Goal: Contribute content: Contribute content

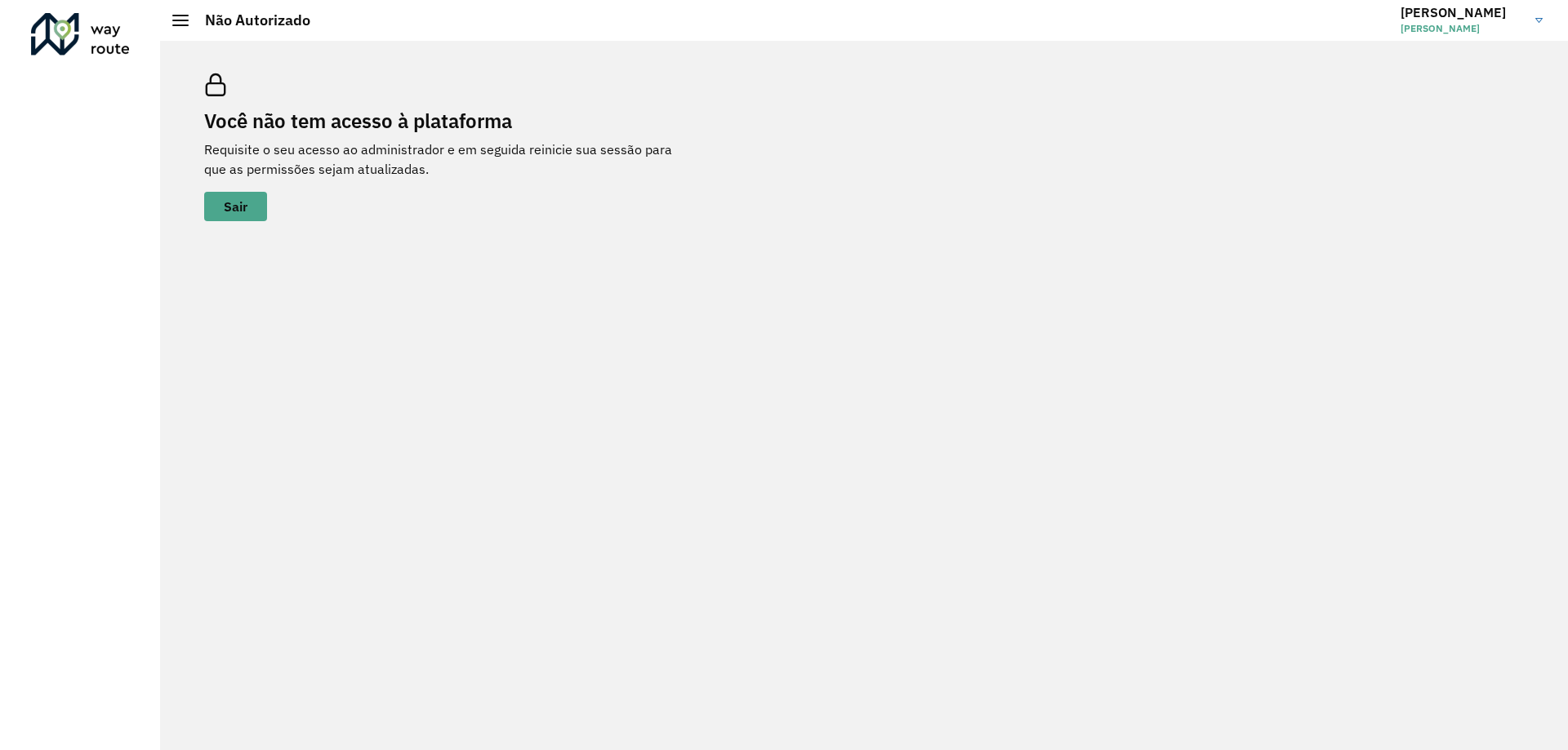
click at [1435, 27] on span "[PERSON_NAME] [PERSON_NAME]" at bounding box center [1462, 28] width 123 height 15
click at [1428, 12] on h3 "[PERSON_NAME]" at bounding box center [1462, 12] width 123 height 16
click at [1543, 16] on link "Marcelo Marcelo Paiva Marques" at bounding box center [1477, 20] width 155 height 42
click at [1479, 91] on link "Encerrar sessão" at bounding box center [1475, 81] width 144 height 49
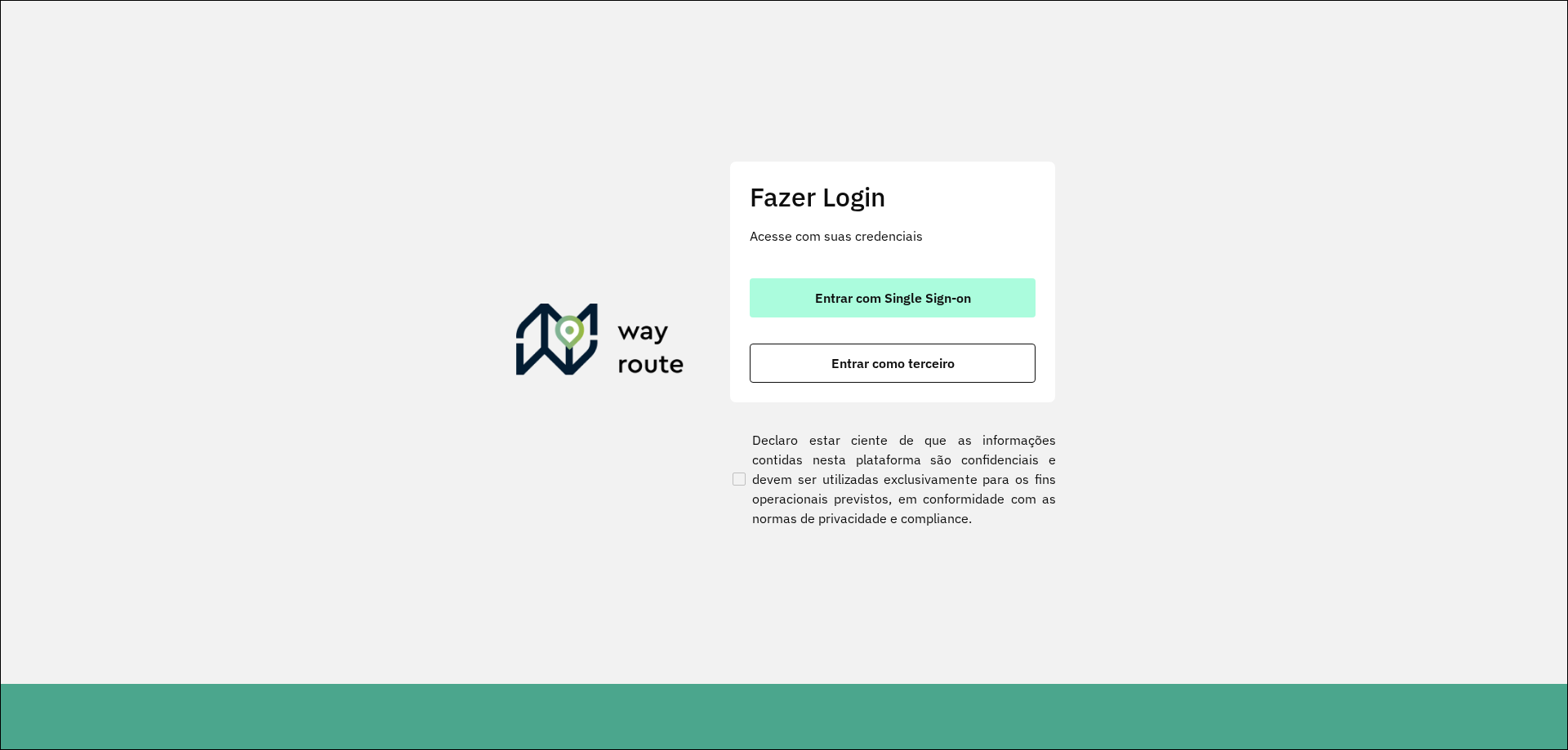
click at [822, 305] on span "Entrar com Single Sign-on" at bounding box center [893, 298] width 156 height 13
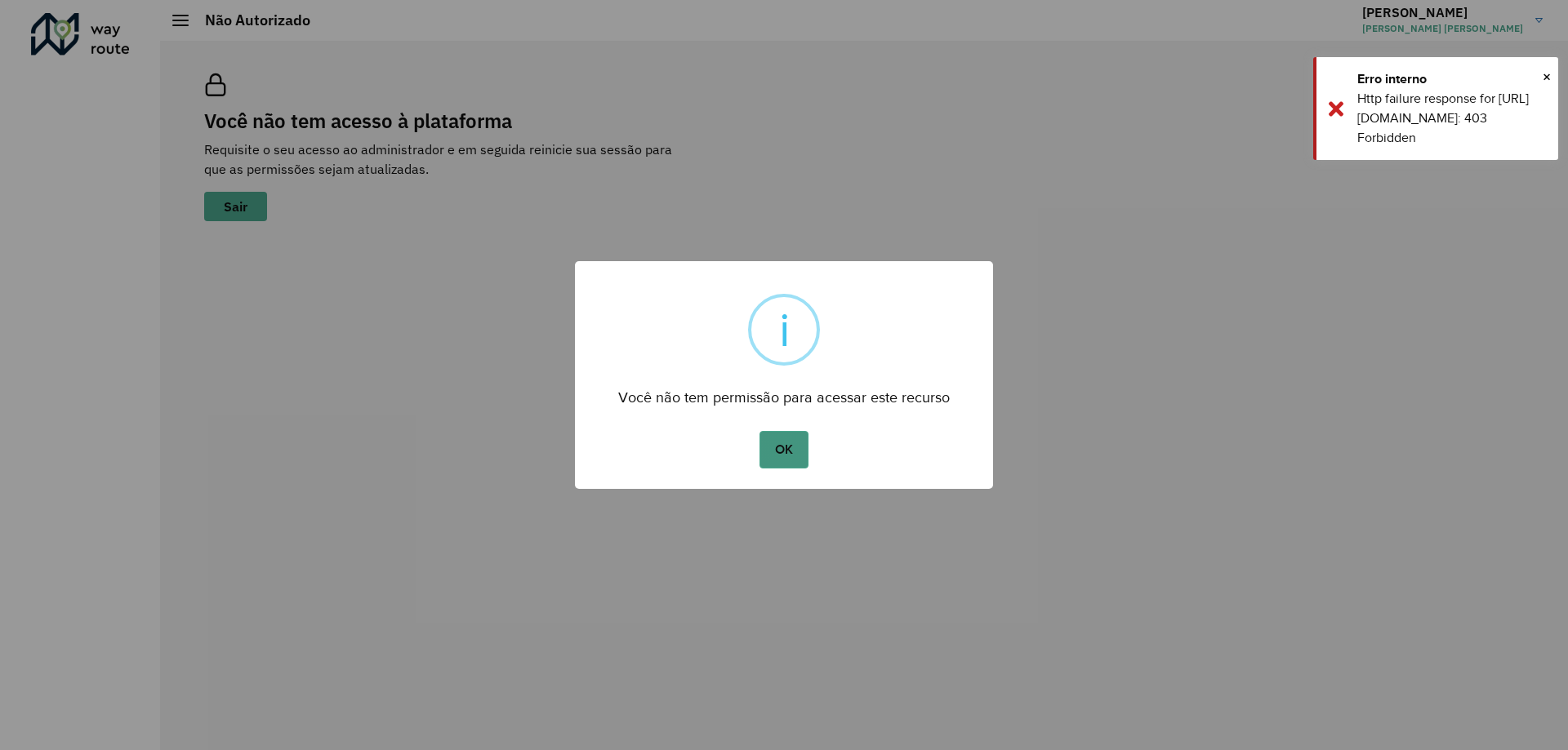
click at [781, 456] on button "OK" at bounding box center [783, 449] width 48 height 38
click at [1547, 80] on span "×" at bounding box center [1546, 77] width 8 height 25
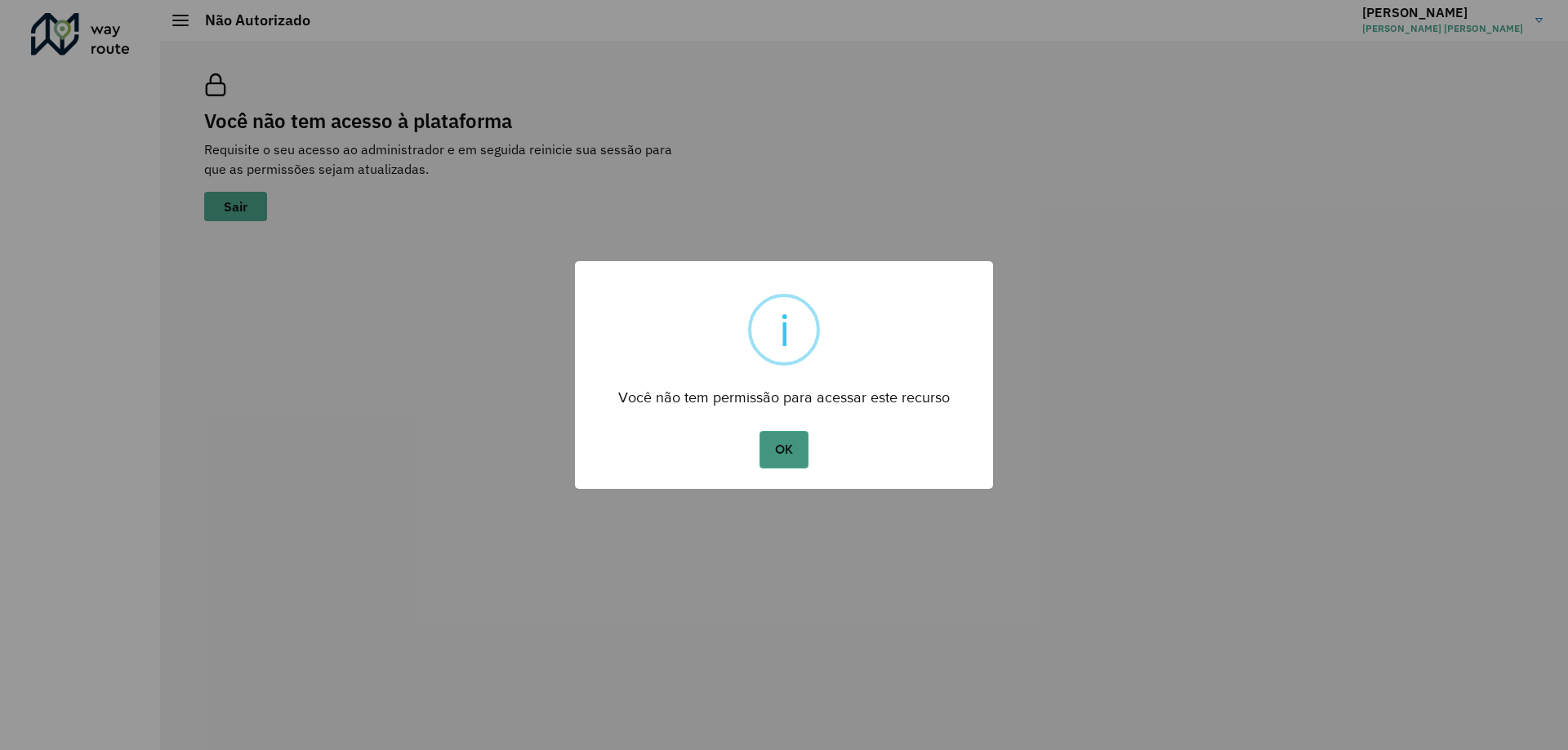
click at [796, 448] on button "OK" at bounding box center [783, 449] width 48 height 38
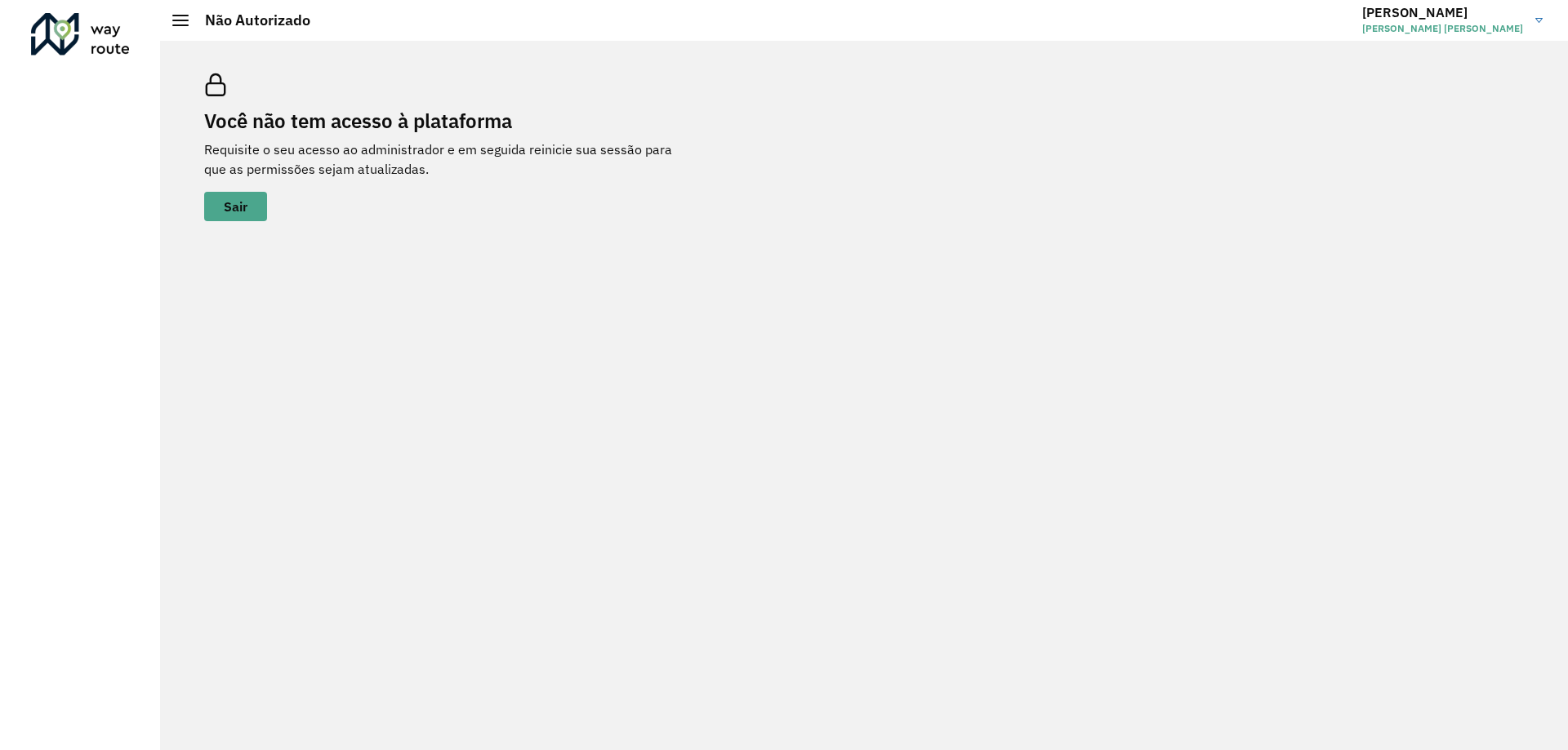
click at [1537, 16] on link "Marcelo Marcelo Paiva Marques" at bounding box center [1458, 20] width 193 height 42
click at [1458, 87] on link "Encerrar sessão" at bounding box center [1475, 81] width 144 height 49
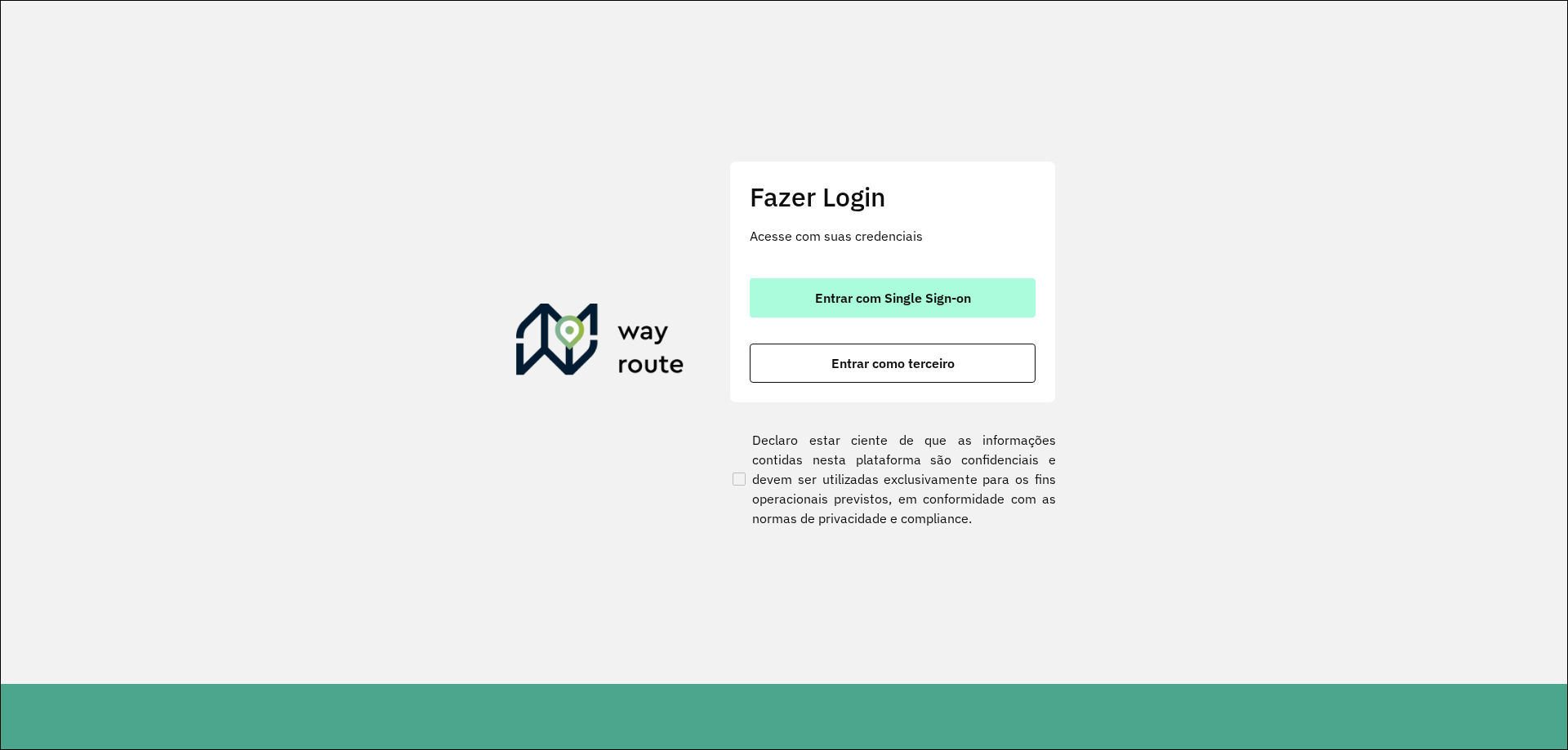
click at [789, 295] on button "Entrar com Single Sign-on" at bounding box center [893, 297] width 285 height 39
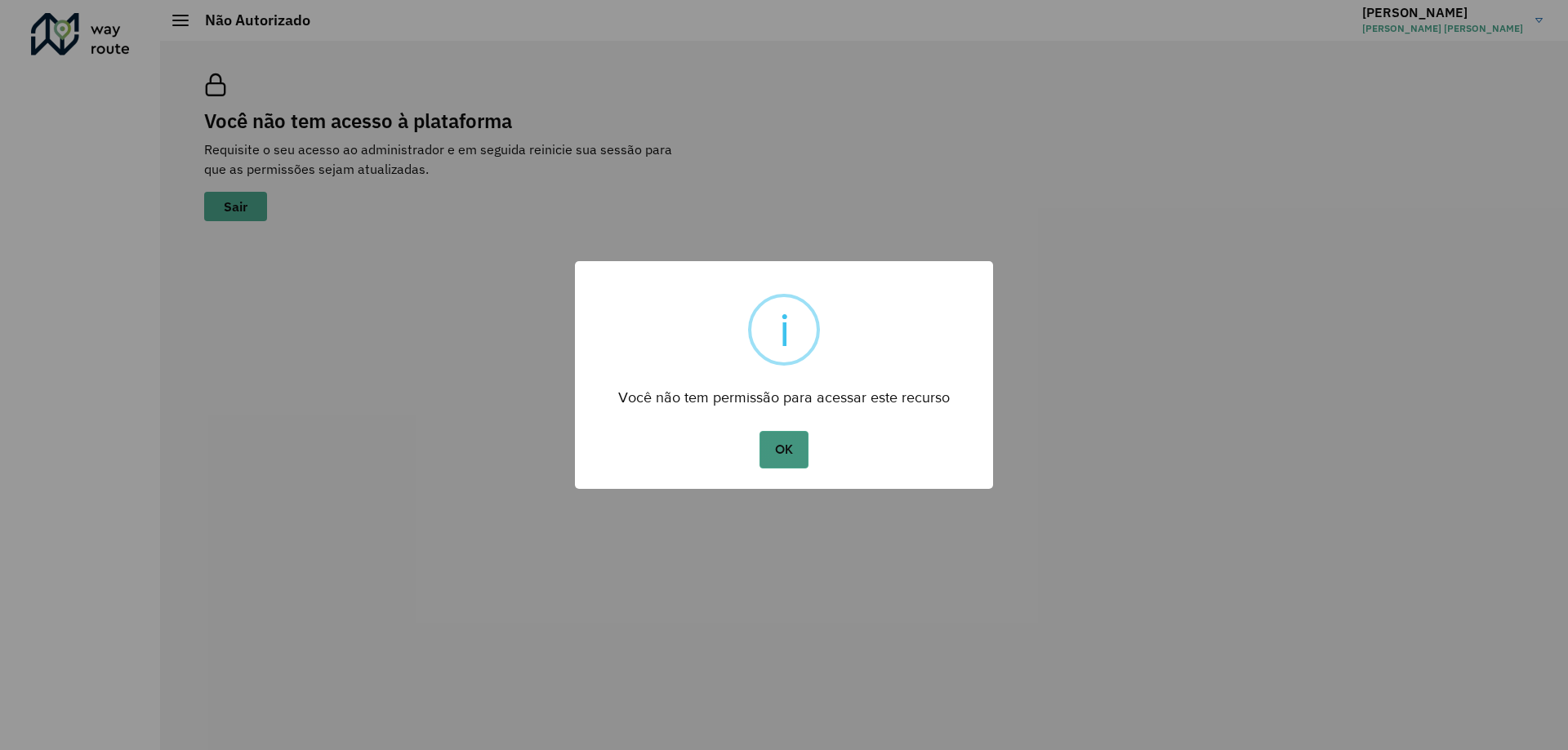
click at [786, 459] on button "OK" at bounding box center [783, 449] width 48 height 38
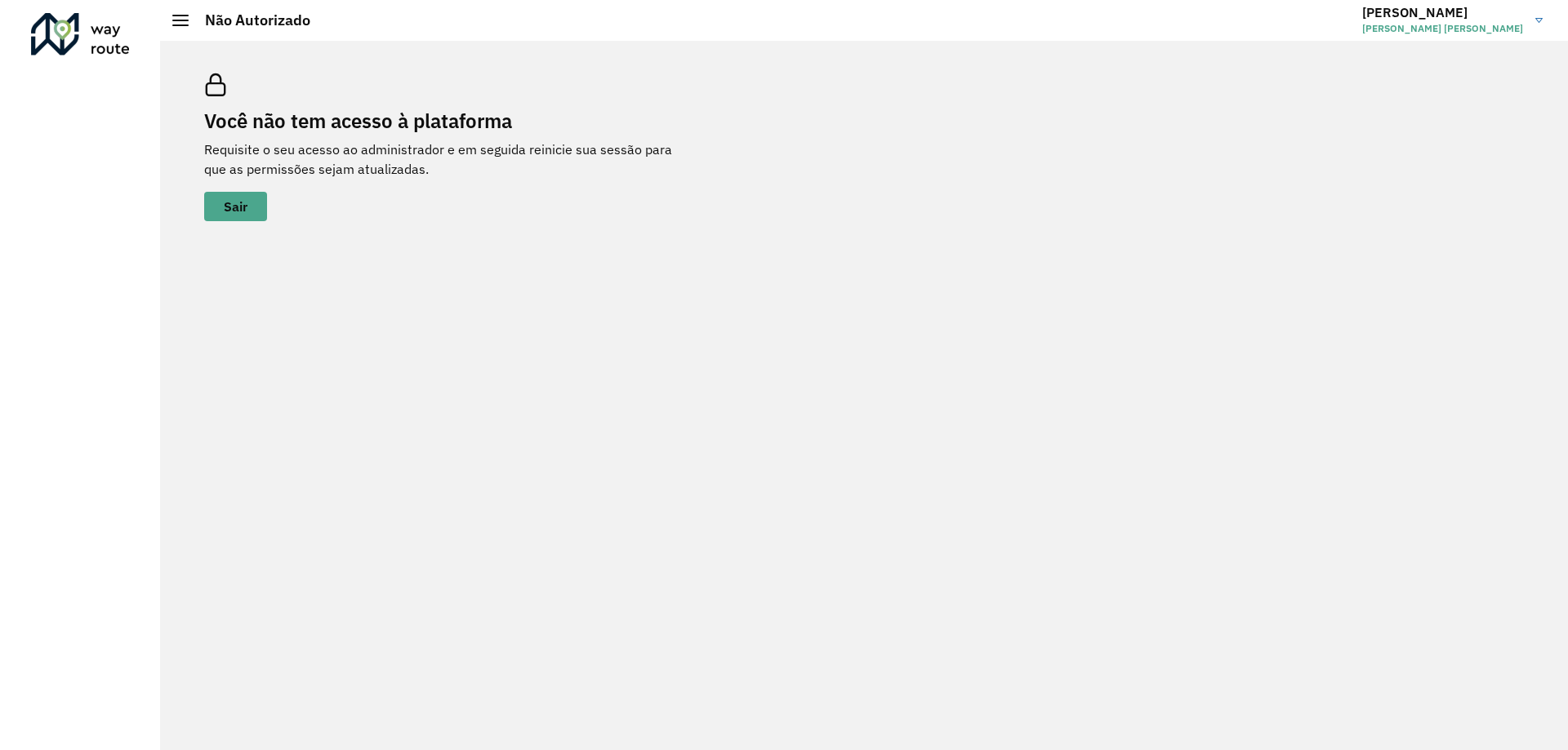
click at [1448, 26] on span "Marcelo Paiva Marques" at bounding box center [1443, 28] width 161 height 15
click at [1429, 82] on link "Encerrar sessão" at bounding box center [1475, 81] width 144 height 49
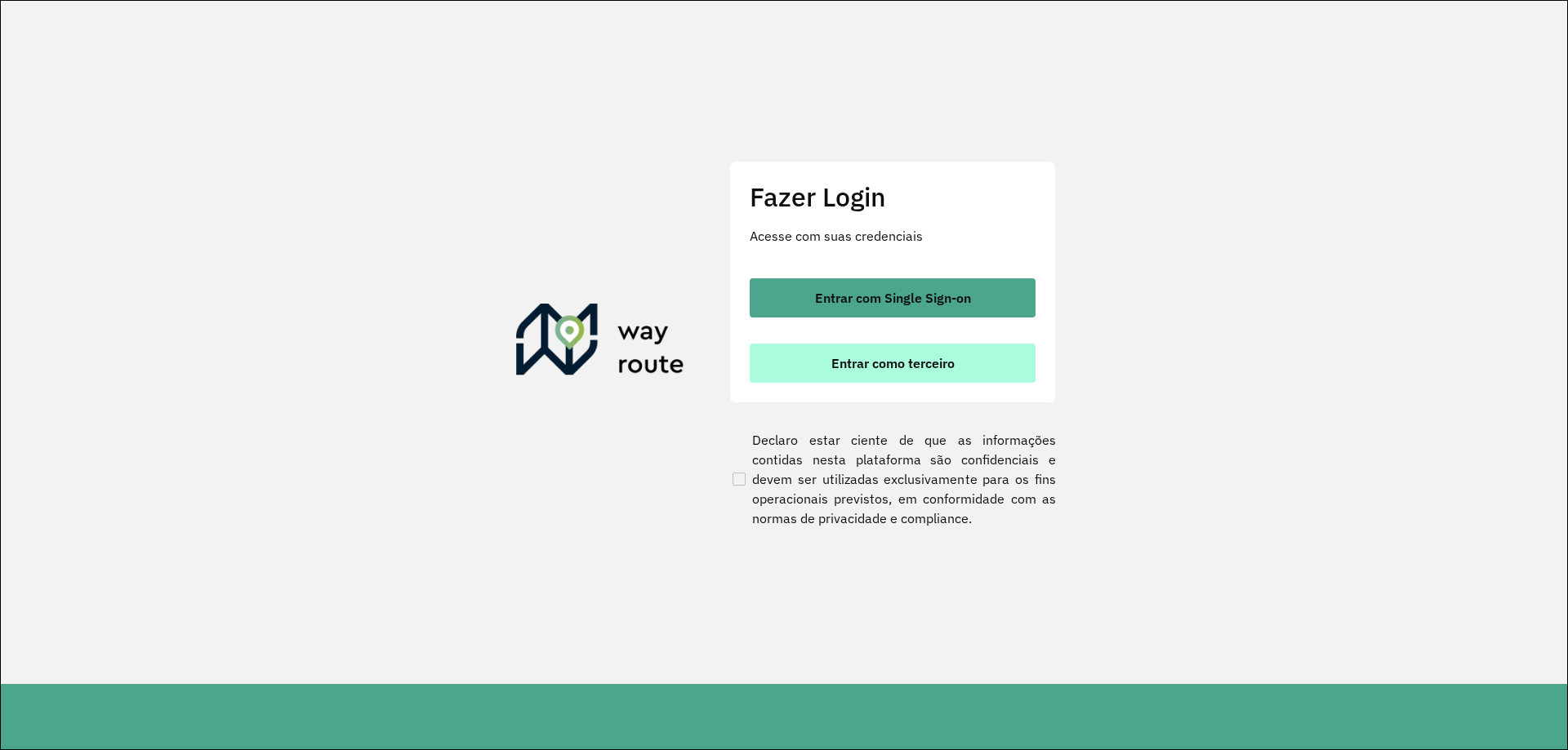
click at [786, 346] on button "Entrar como terceiro" at bounding box center [893, 363] width 285 height 39
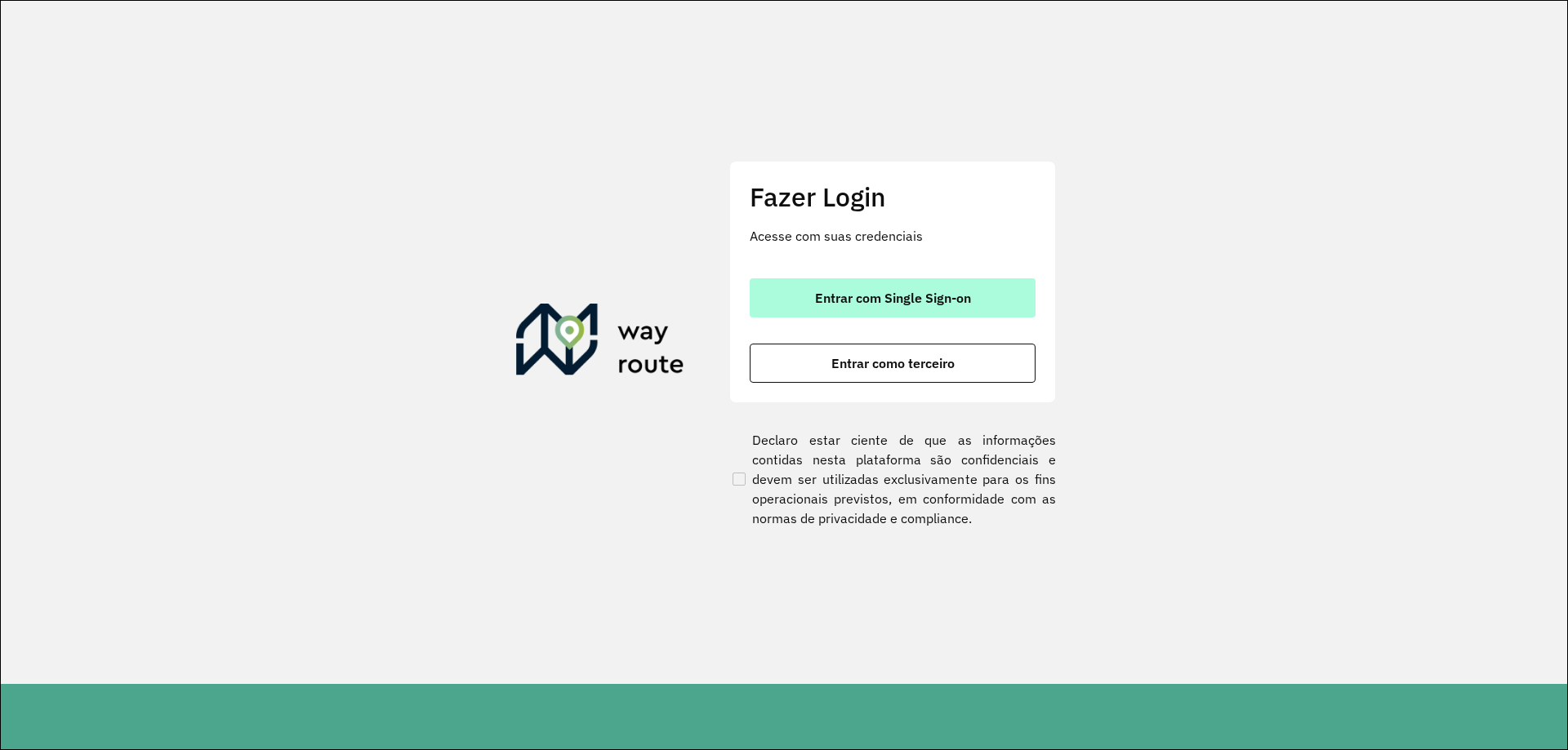
click at [855, 285] on button "Entrar com Single Sign-on" at bounding box center [893, 297] width 285 height 39
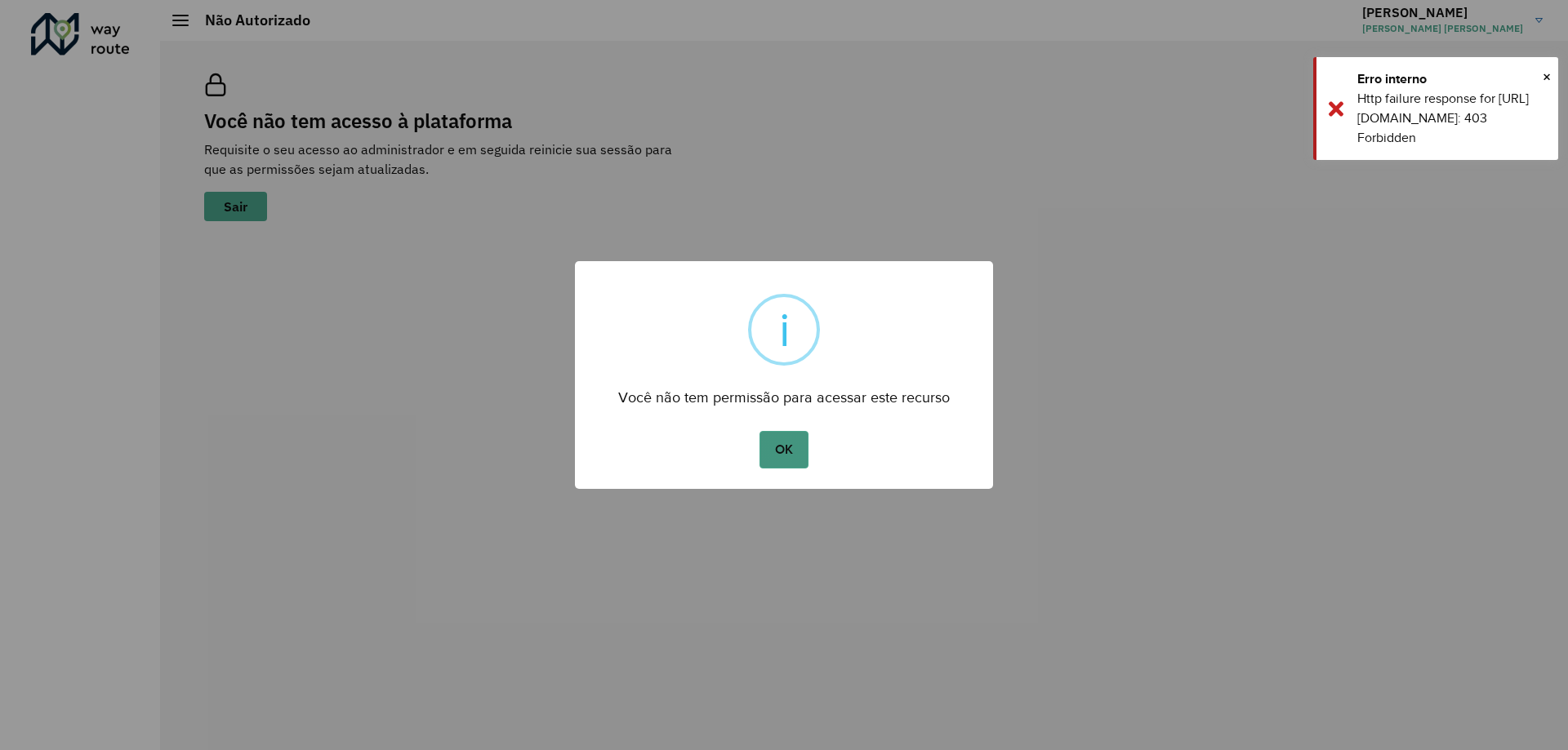
click at [797, 438] on button "OK" at bounding box center [783, 449] width 48 height 38
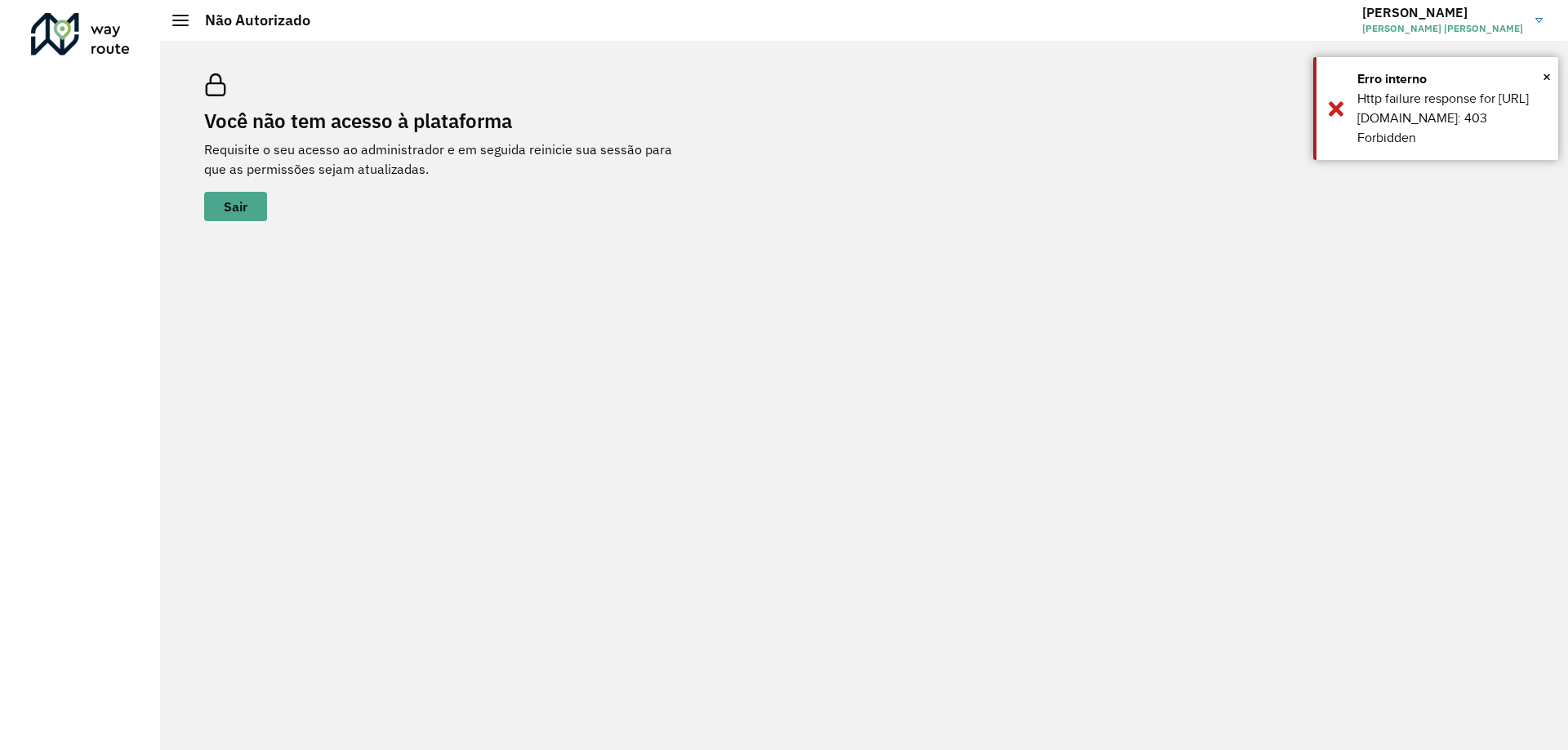
click at [1473, 15] on h3 "Marcelo" at bounding box center [1443, 12] width 161 height 16
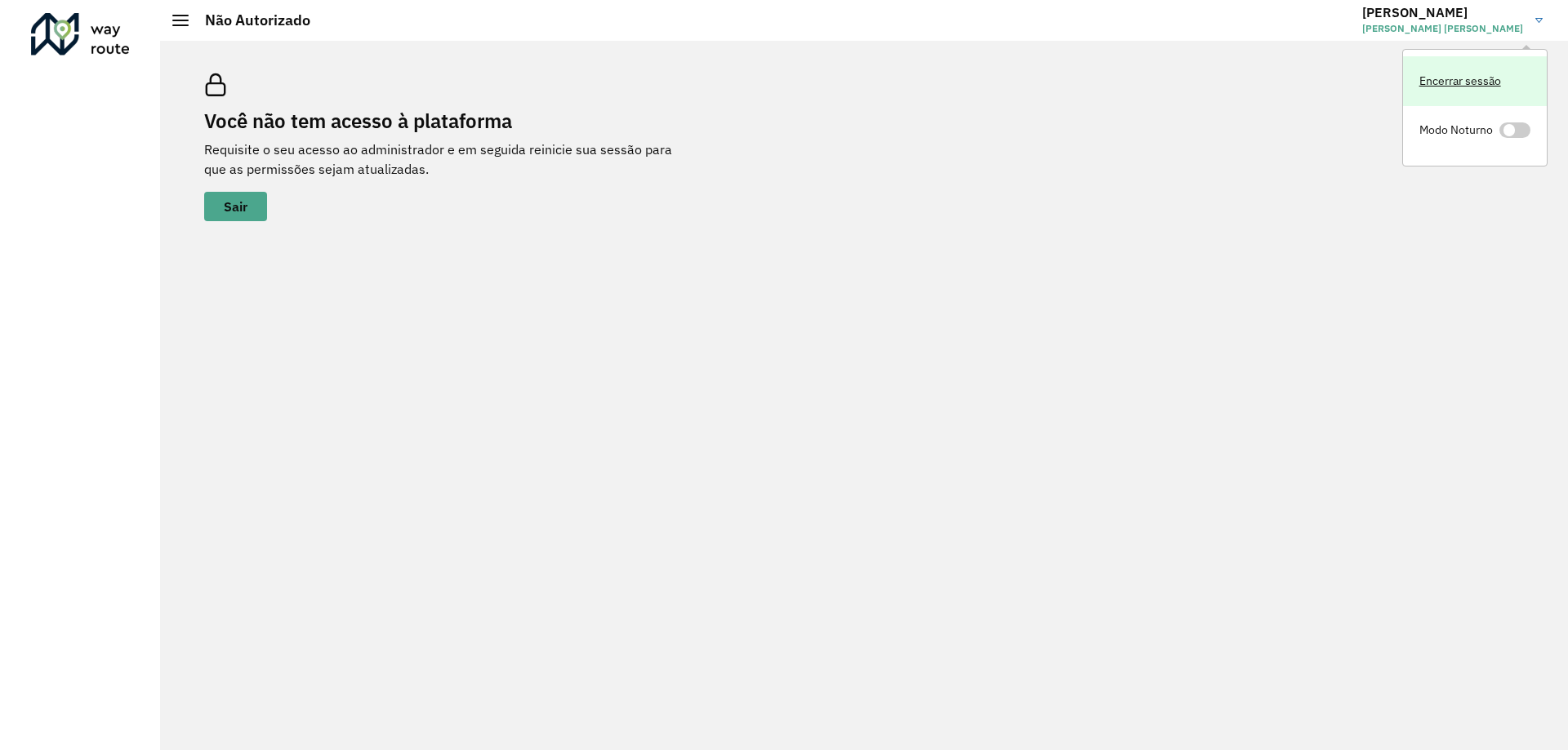
click at [1446, 76] on link "Encerrar sessão" at bounding box center [1475, 81] width 144 height 49
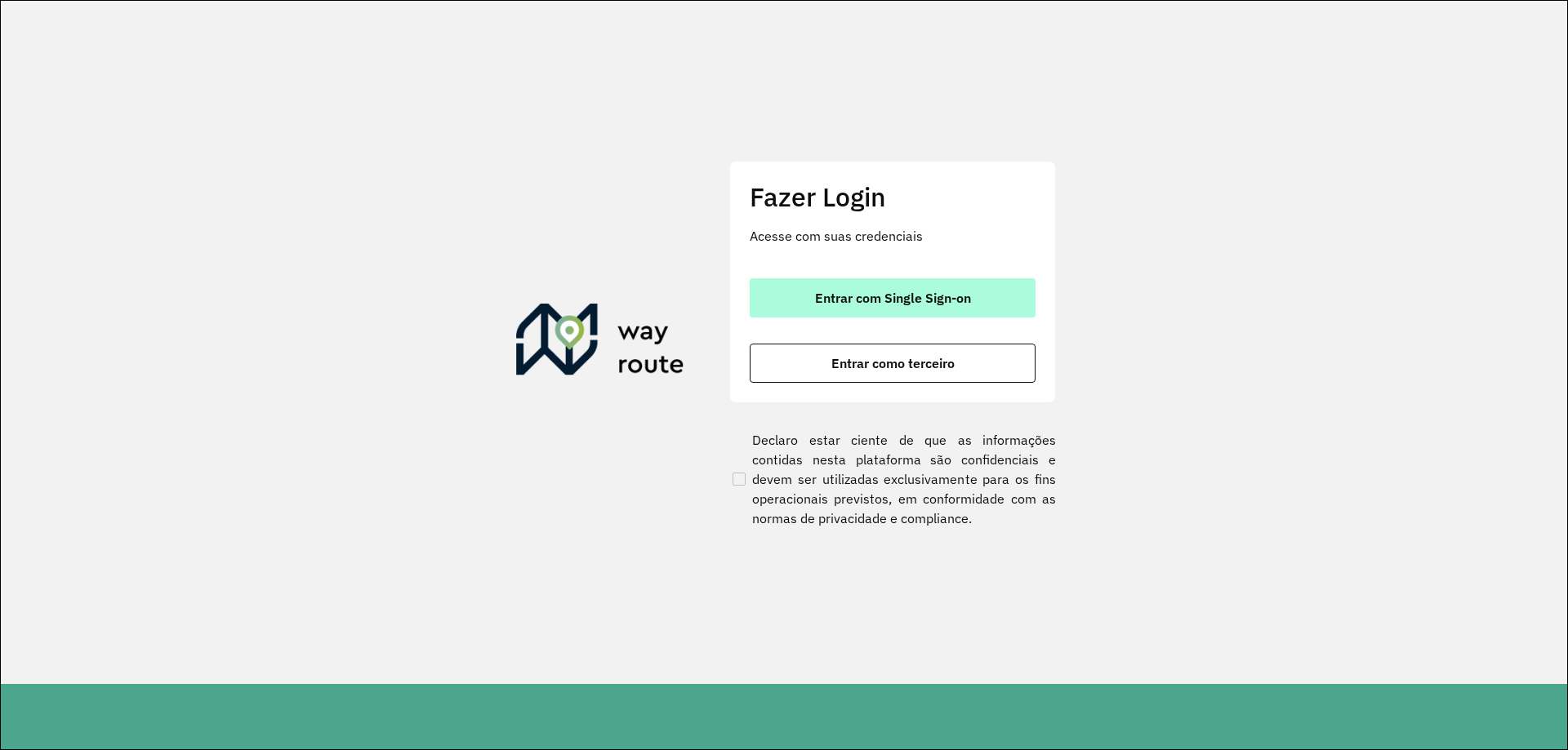
click at [787, 283] on button "Entrar com Single Sign-on" at bounding box center [893, 297] width 285 height 39
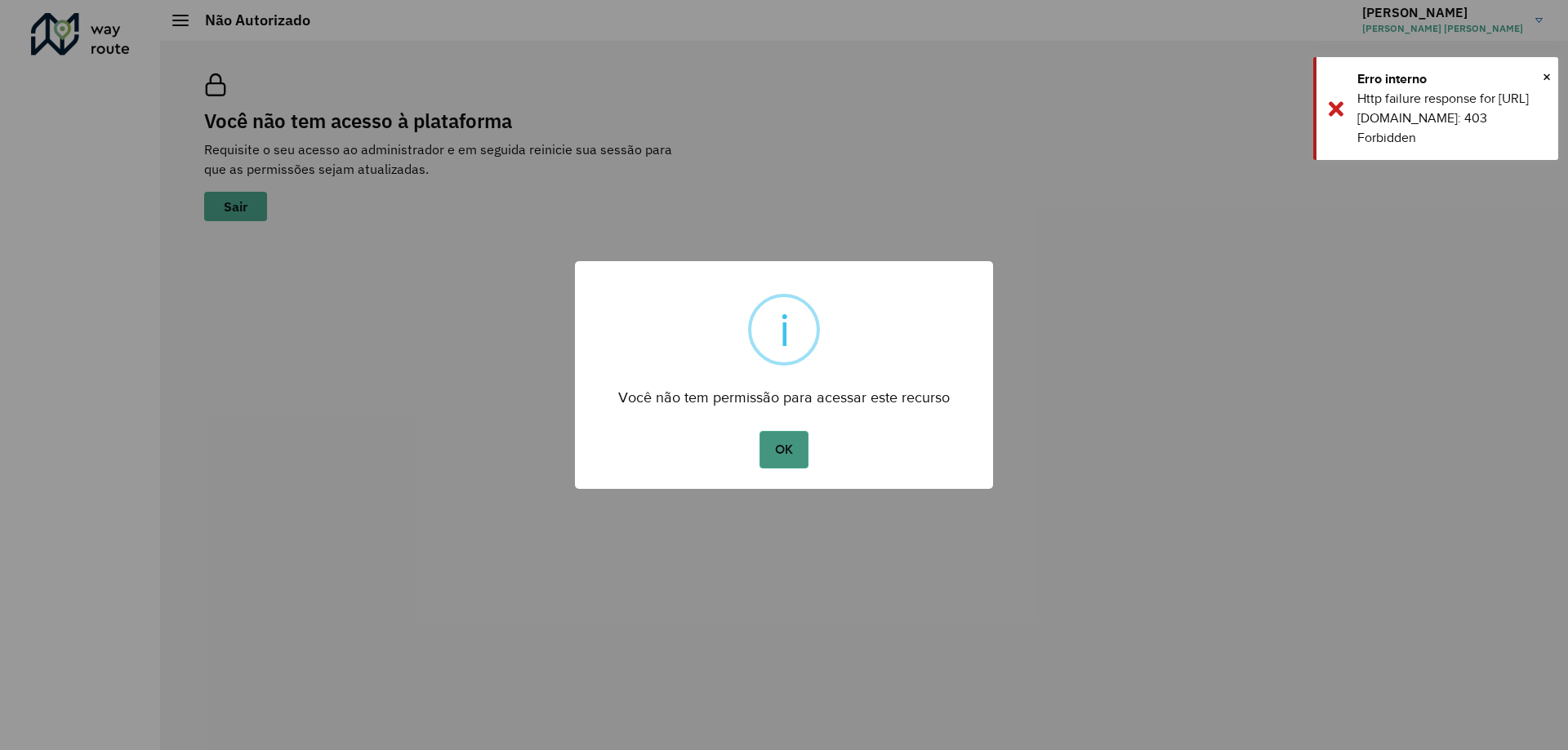
click at [775, 442] on button "OK" at bounding box center [783, 449] width 48 height 38
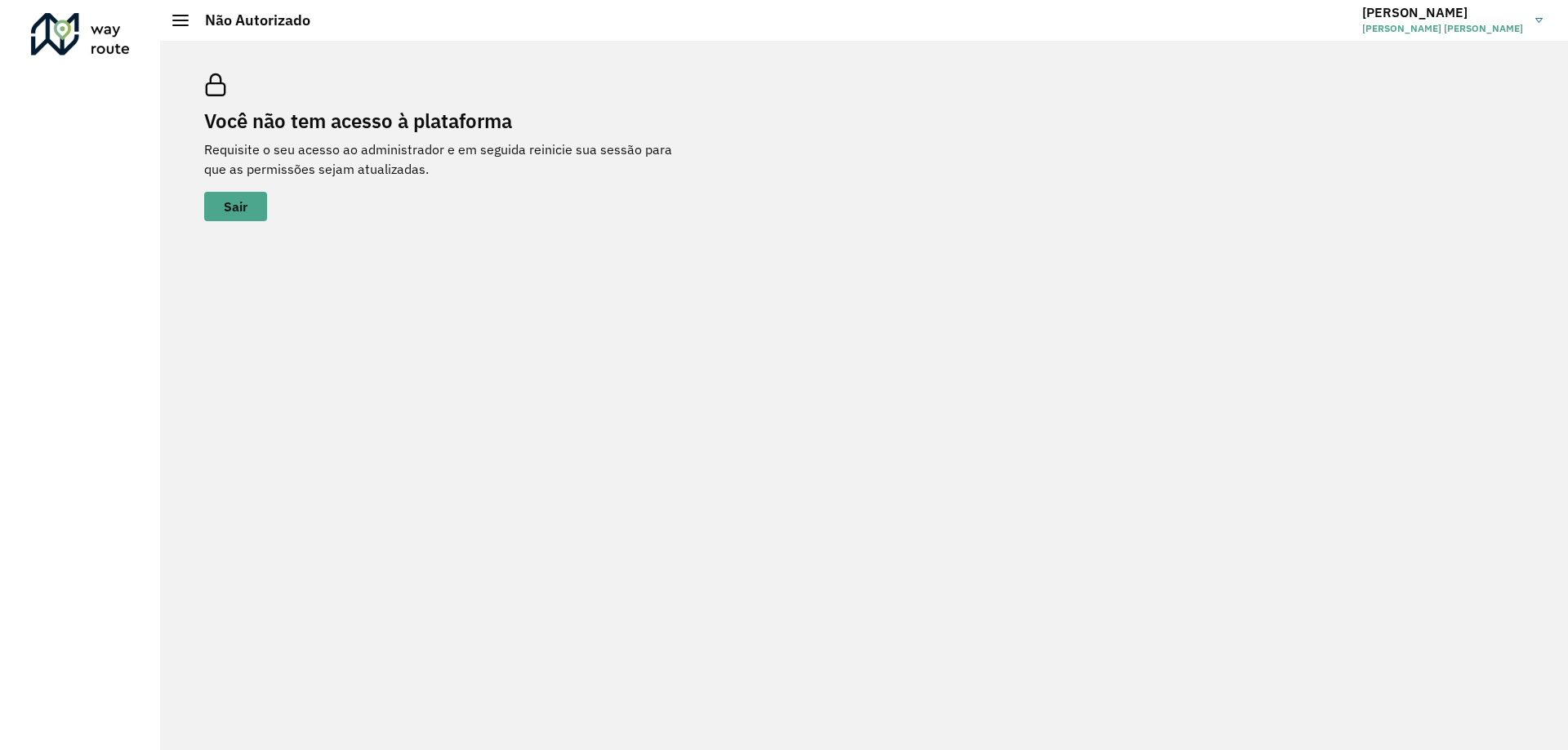
click at [1414, 19] on h3 "Marcelo" at bounding box center [1443, 12] width 161 height 16
click at [1425, 75] on link "Encerrar sessão" at bounding box center [1475, 81] width 144 height 49
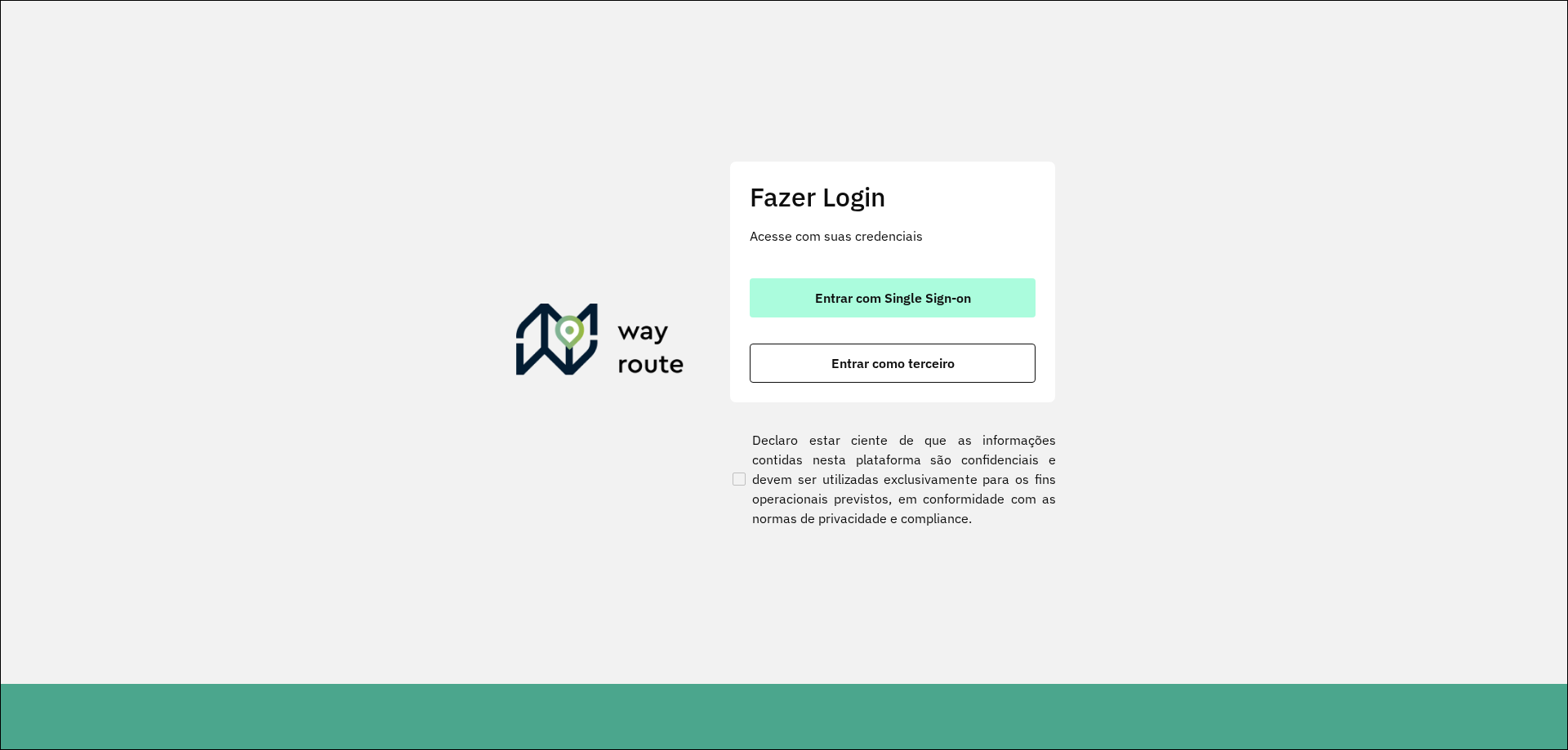
click at [929, 289] on button "Entrar com Single Sign-on" at bounding box center [893, 297] width 285 height 39
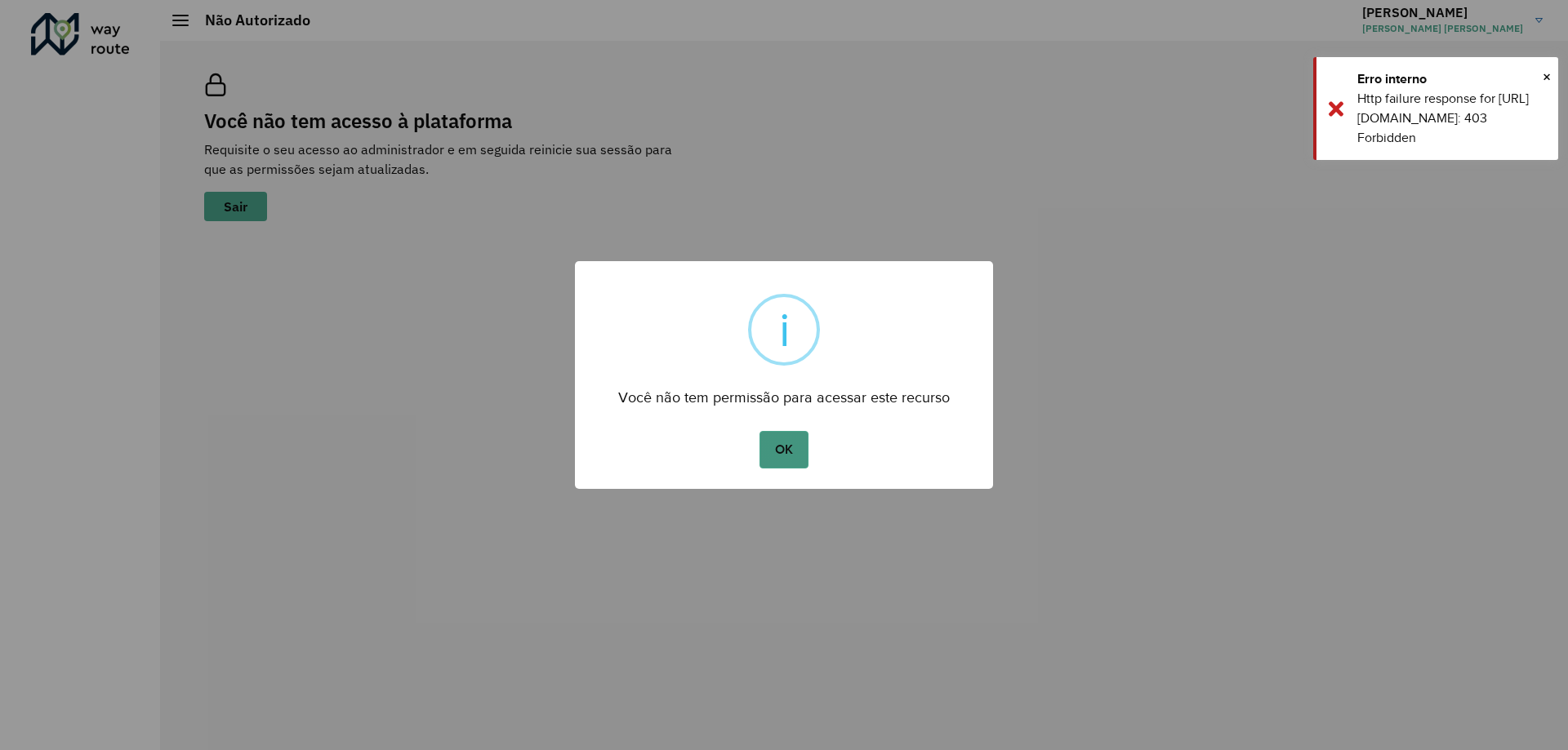
click at [781, 444] on button "OK" at bounding box center [783, 449] width 48 height 38
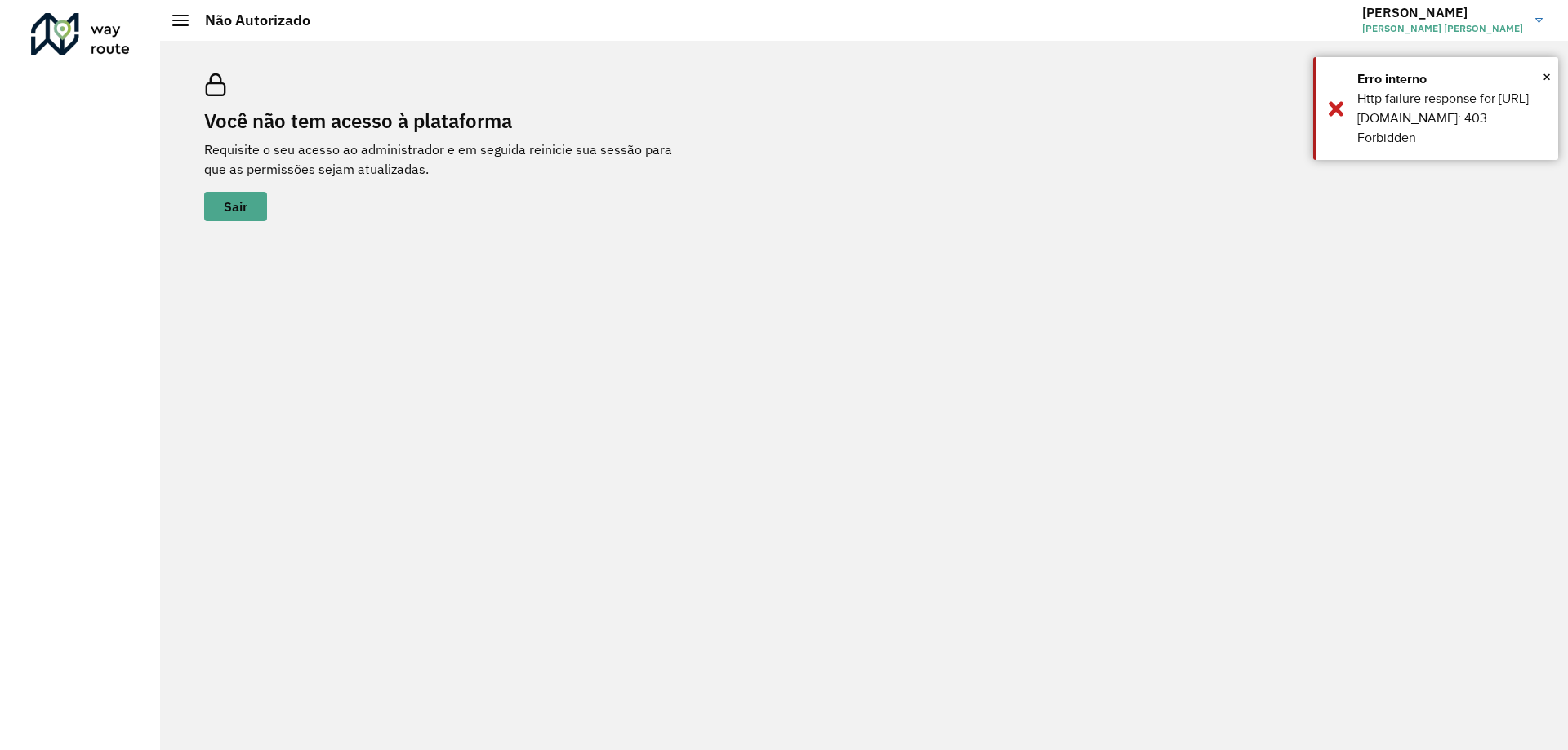
click at [1452, 14] on h3 "[PERSON_NAME]" at bounding box center [1443, 12] width 161 height 16
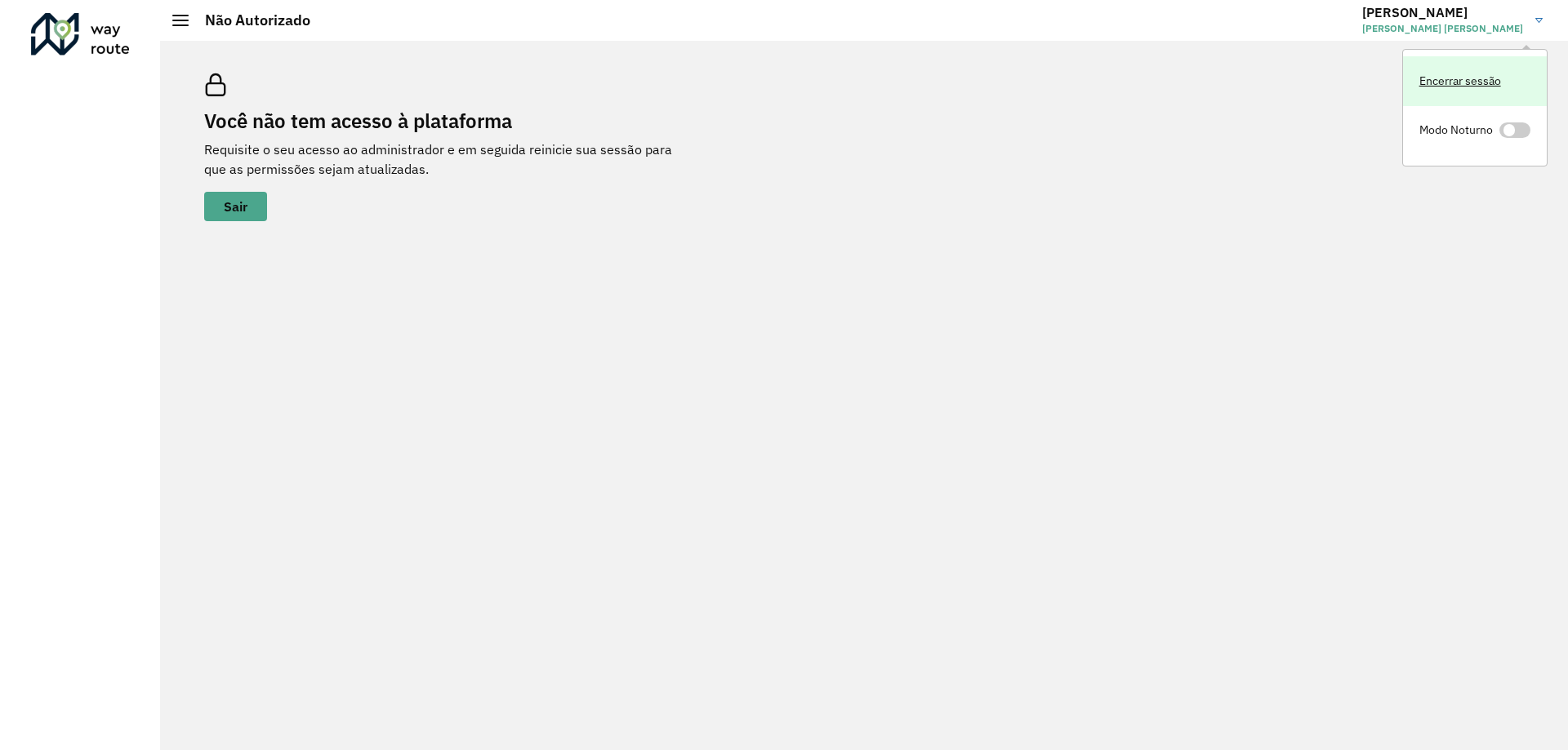
click at [1472, 80] on link "Encerrar sessão" at bounding box center [1475, 81] width 144 height 49
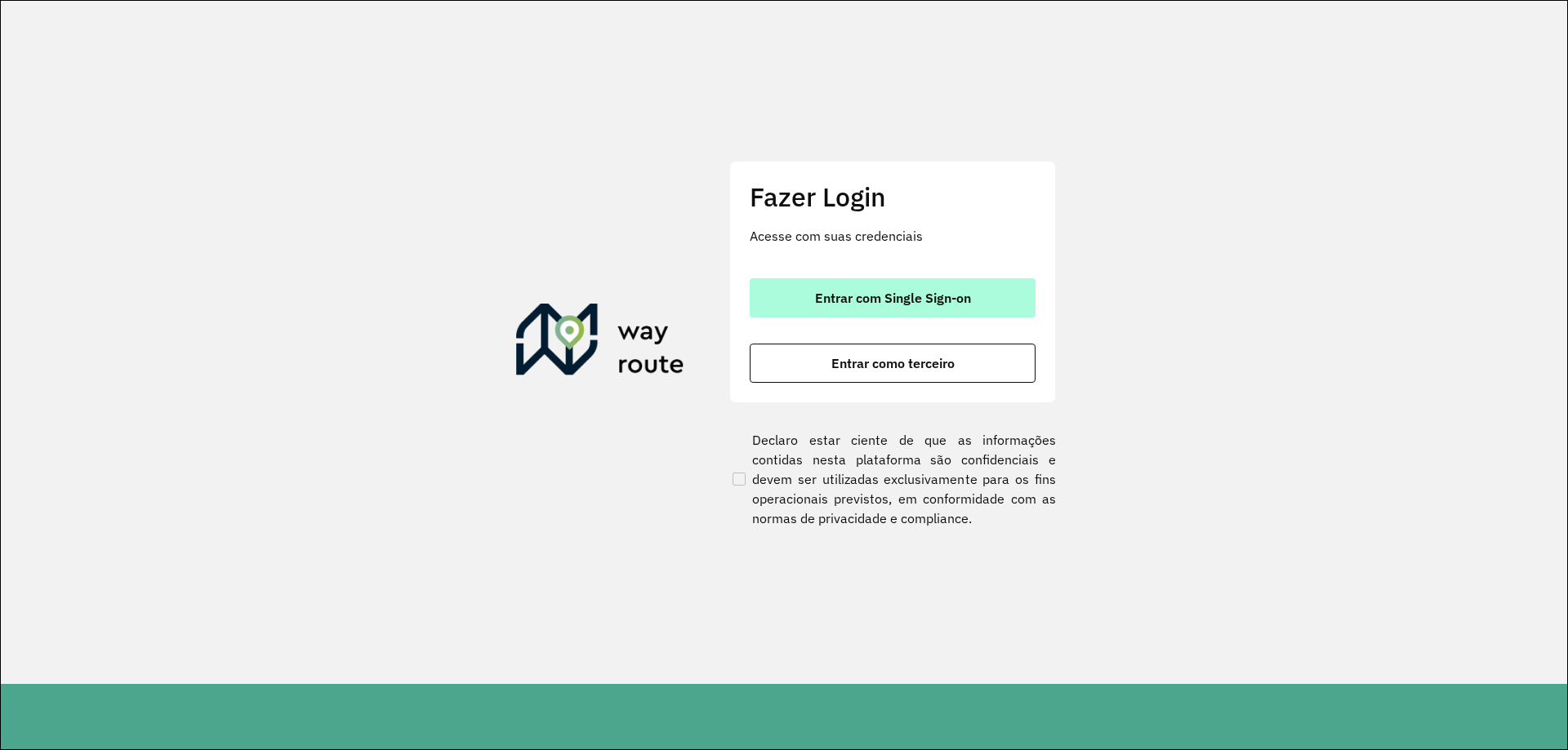
click at [903, 293] on span "Entrar com Single Sign-on" at bounding box center [893, 298] width 156 height 13
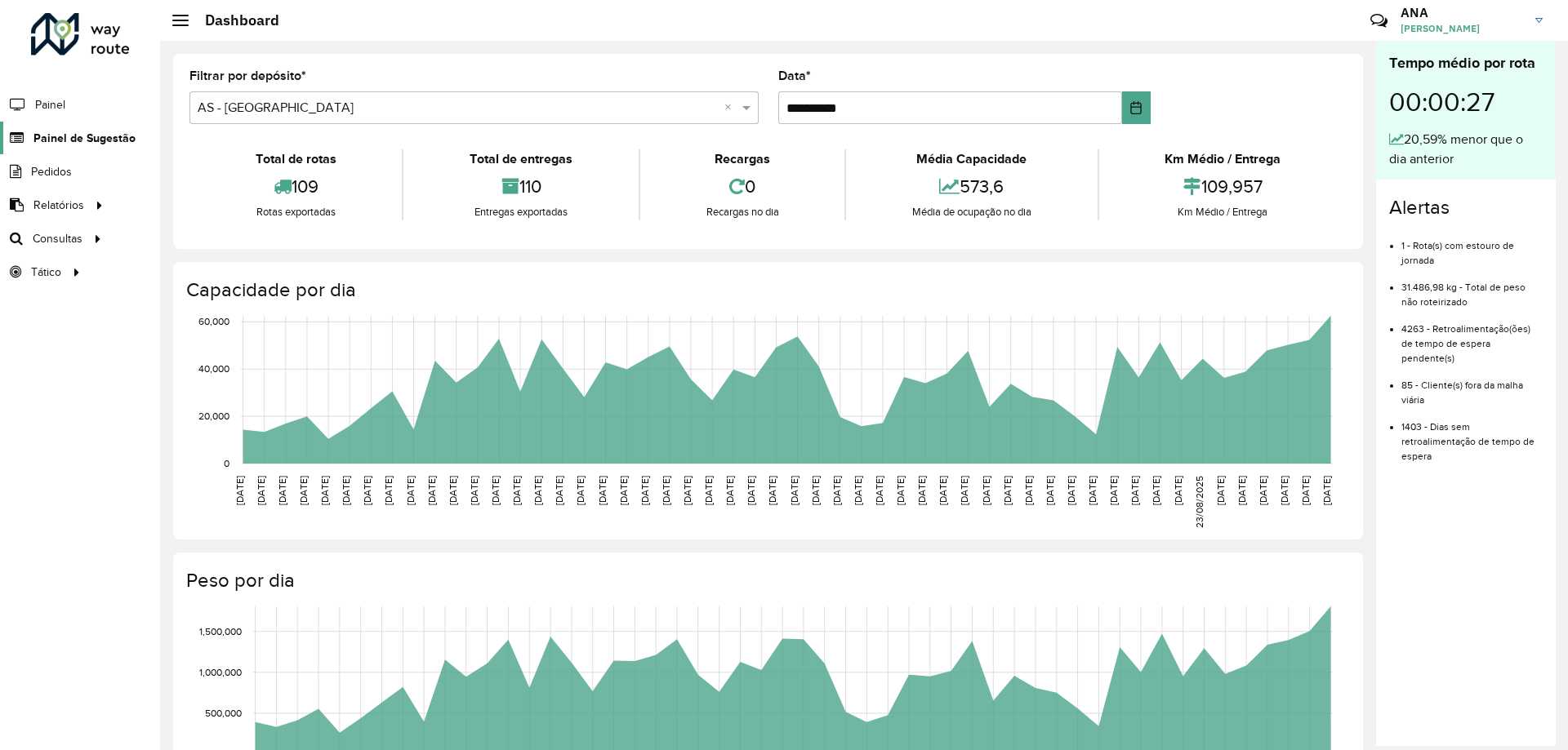
click at [118, 134] on span "Painel de Sugestão" at bounding box center [85, 138] width 102 height 17
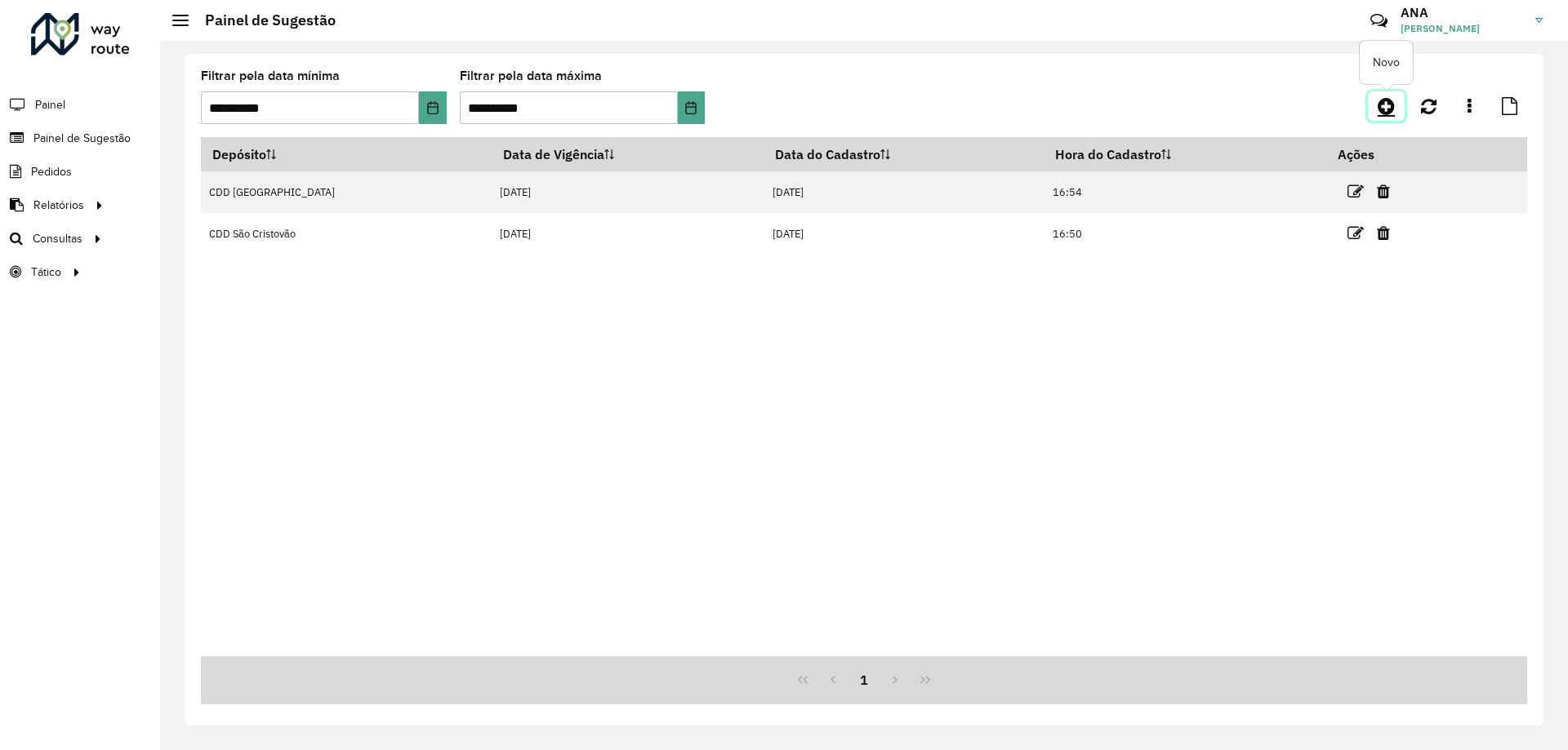
click at [1383, 112] on icon at bounding box center [1386, 105] width 17 height 19
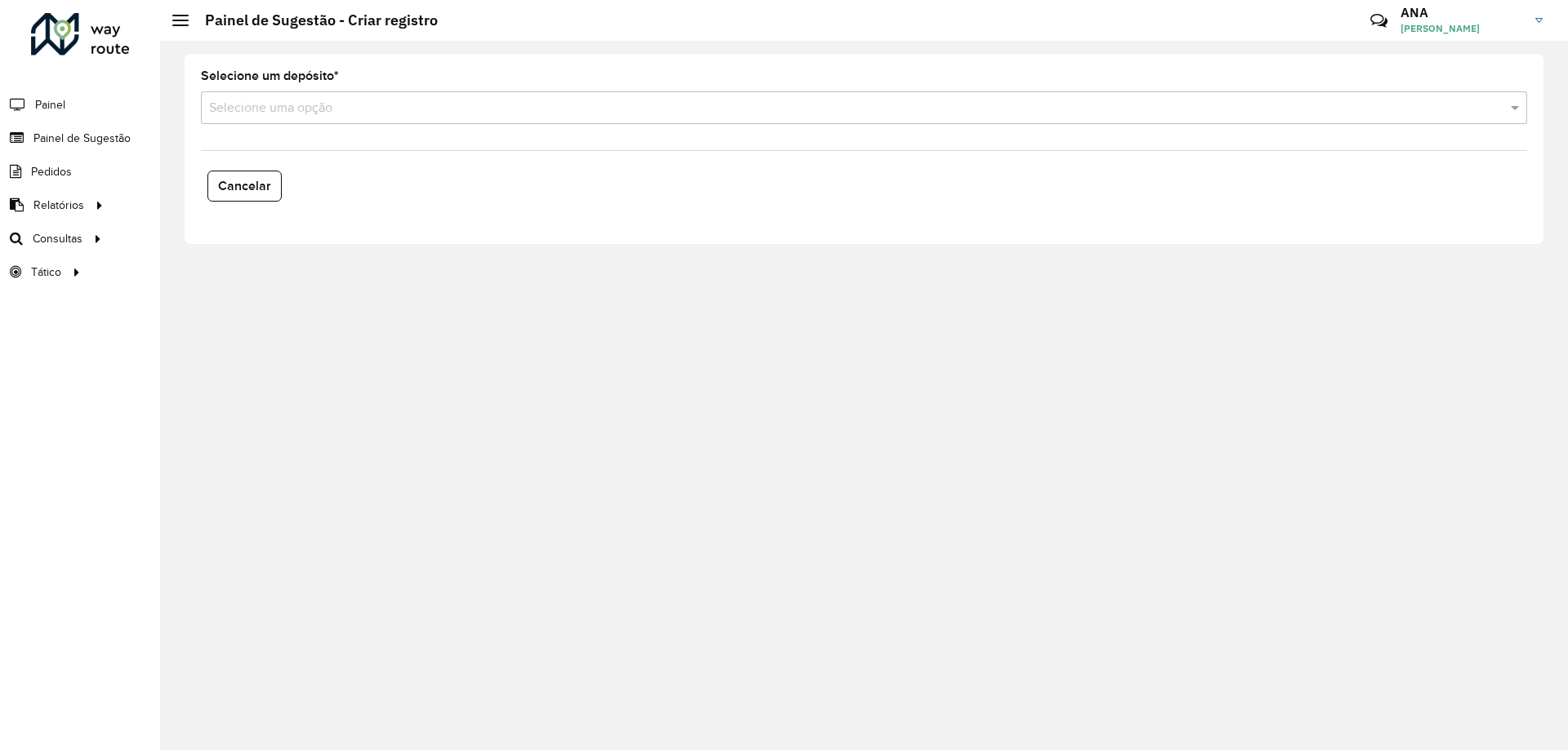
click at [285, 114] on input "text" at bounding box center [848, 108] width 1277 height 19
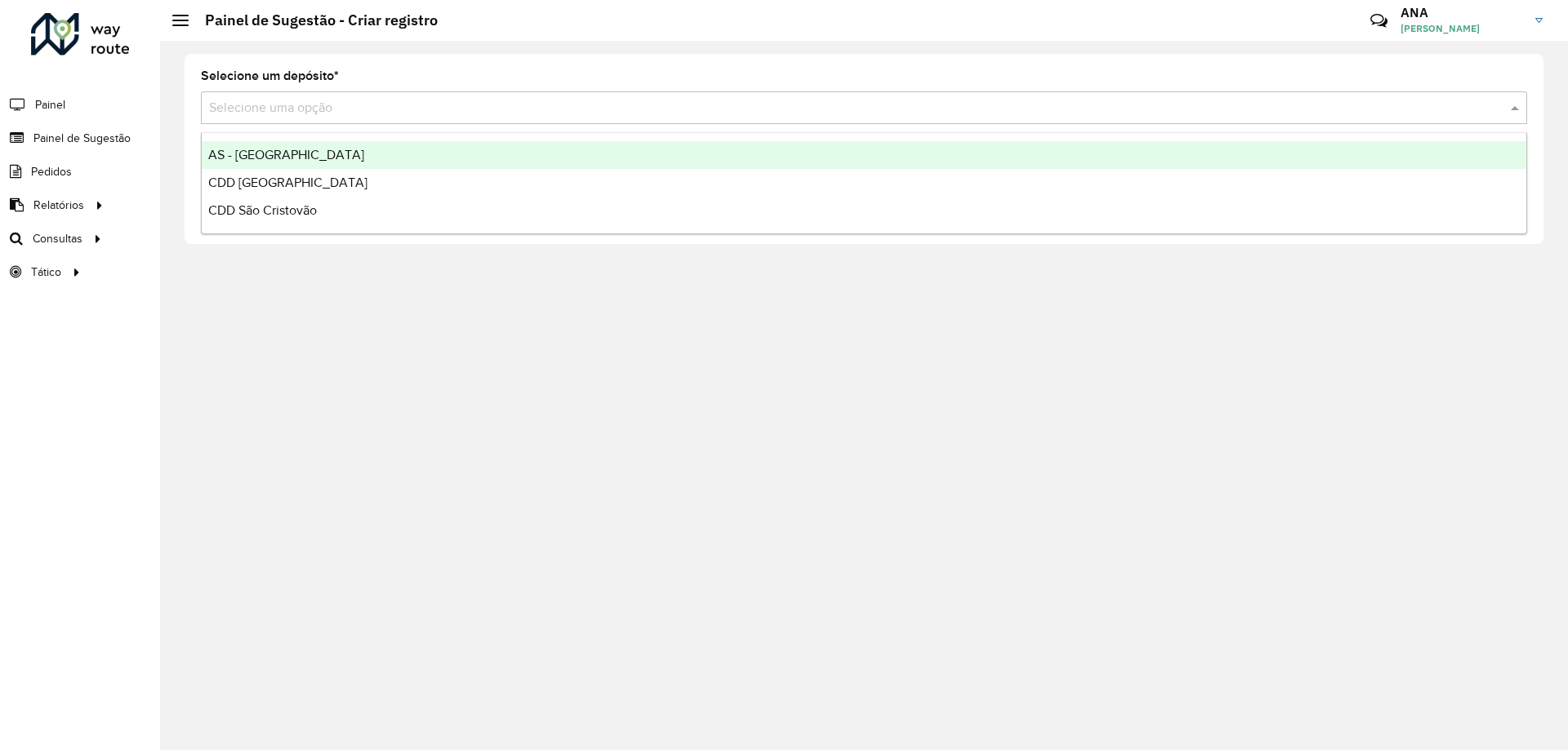
click at [249, 157] on span "AS - [GEOGRAPHIC_DATA]" at bounding box center [286, 155] width 156 height 14
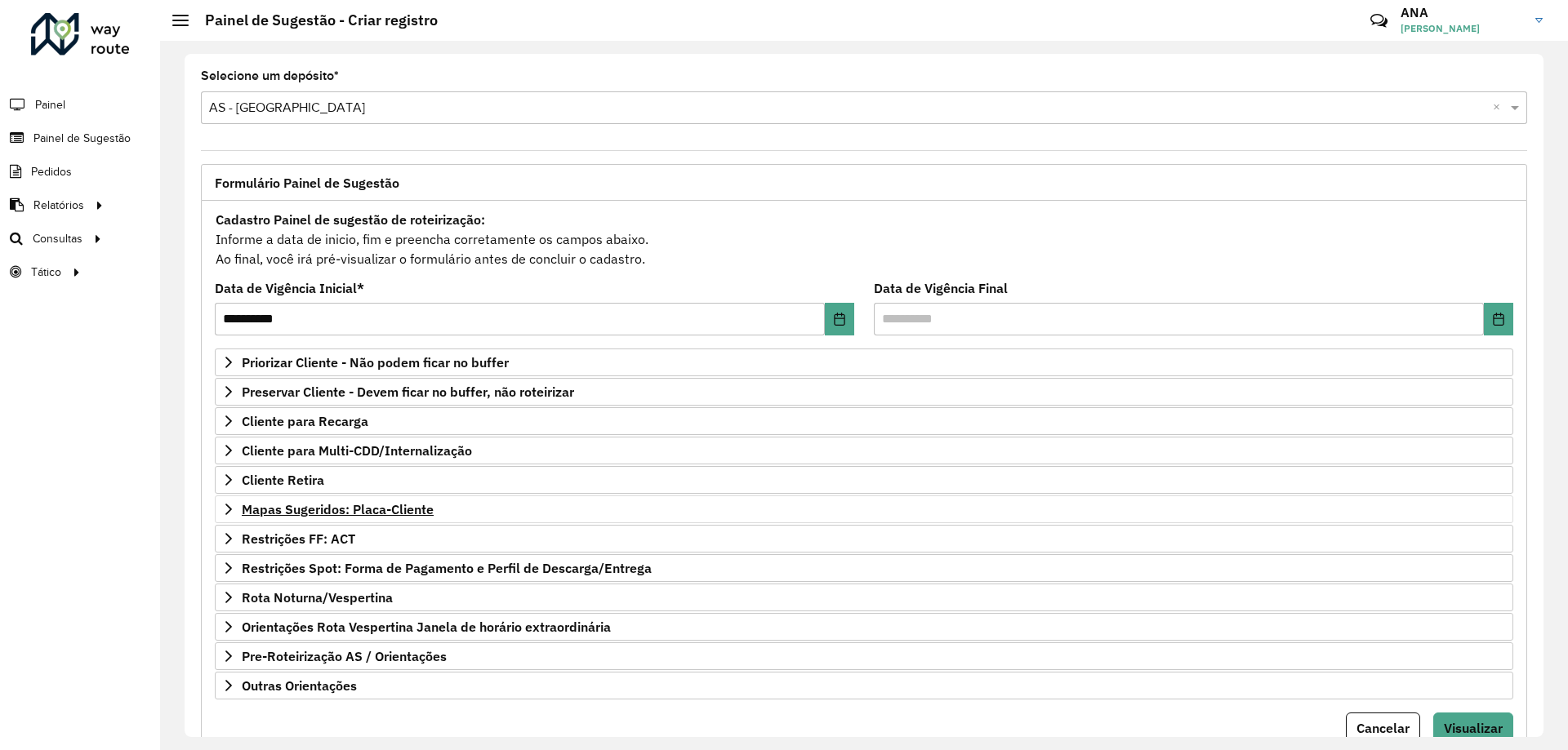
scroll to position [64, 0]
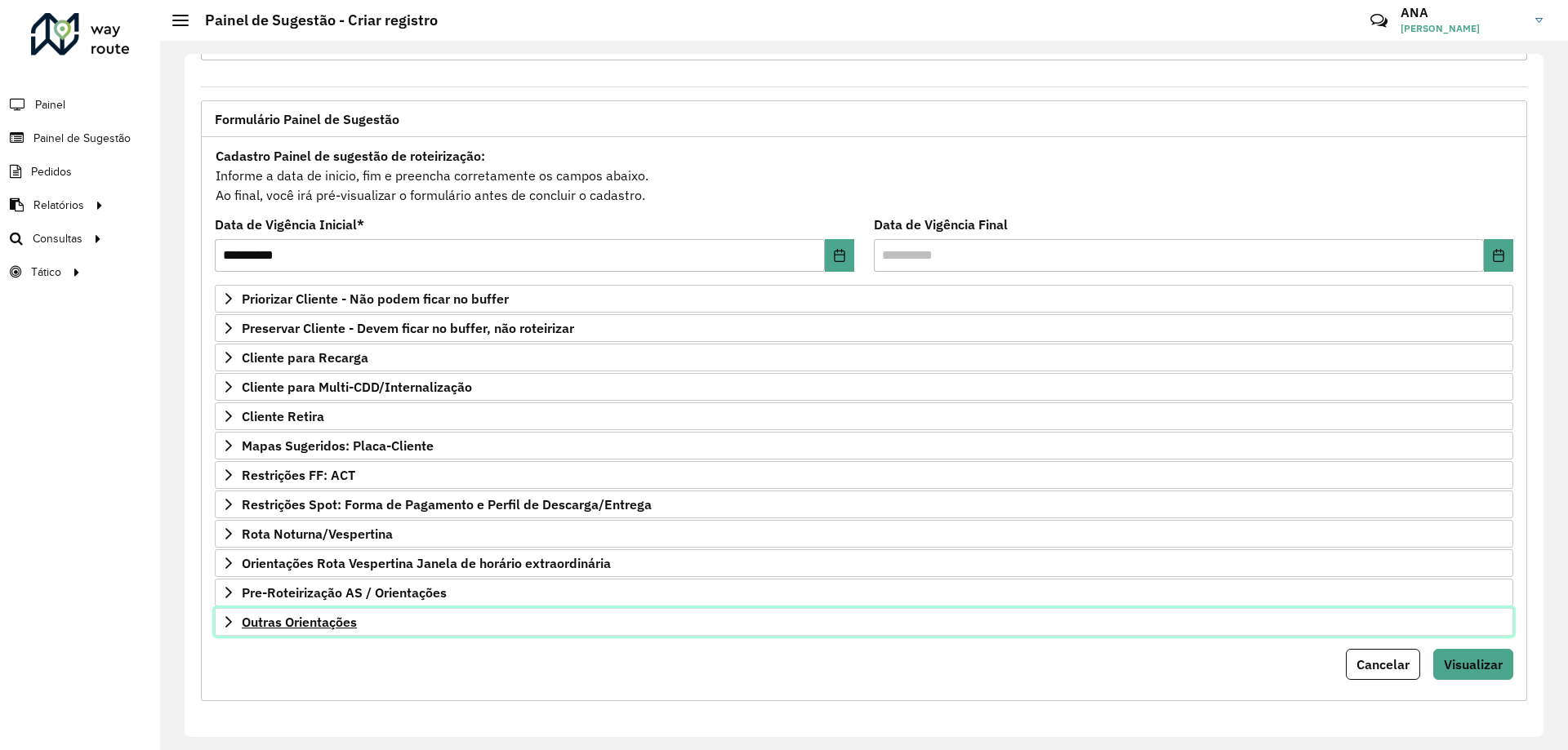
click at [301, 624] on span "Outras Orientações" at bounding box center [299, 622] width 115 height 13
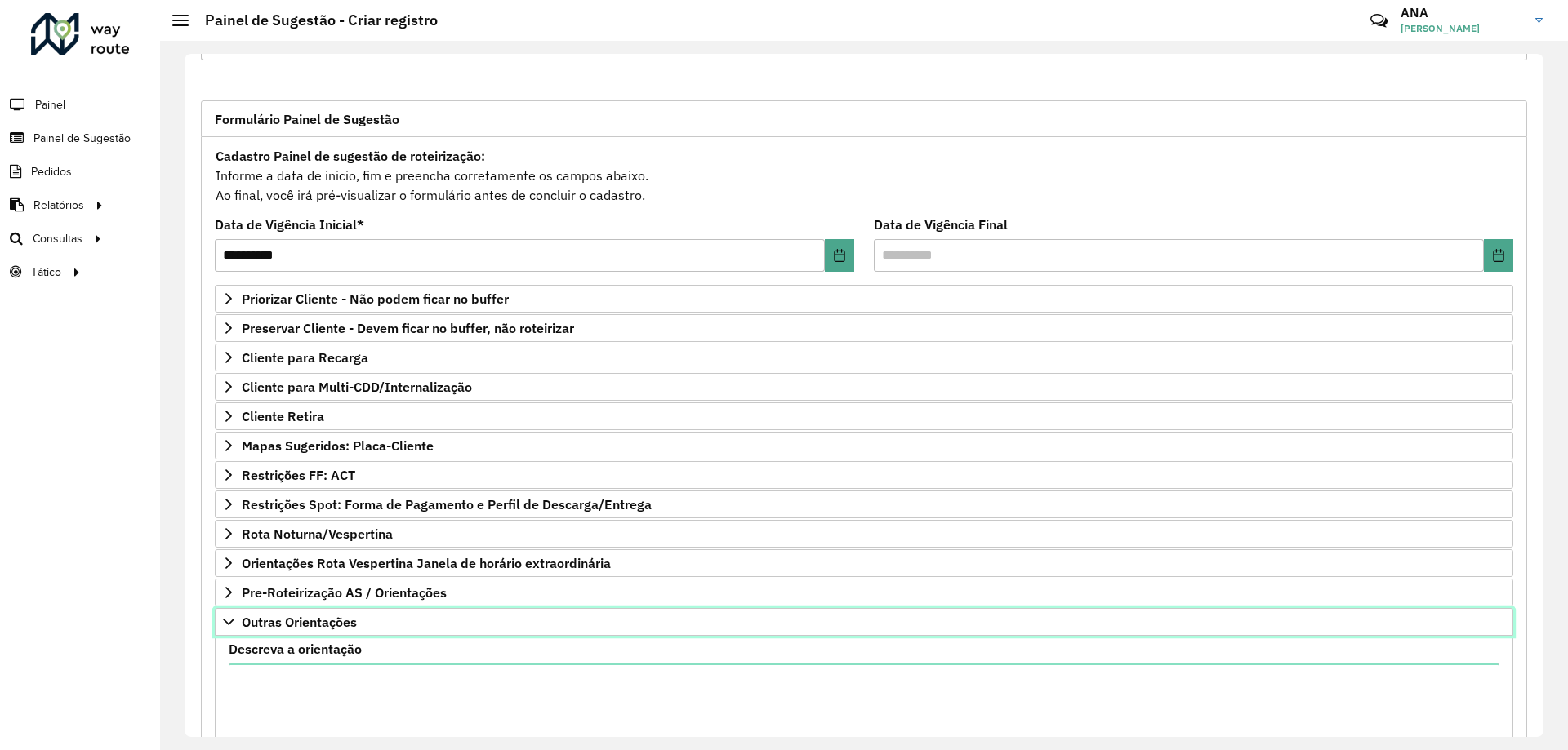
scroll to position [251, 0]
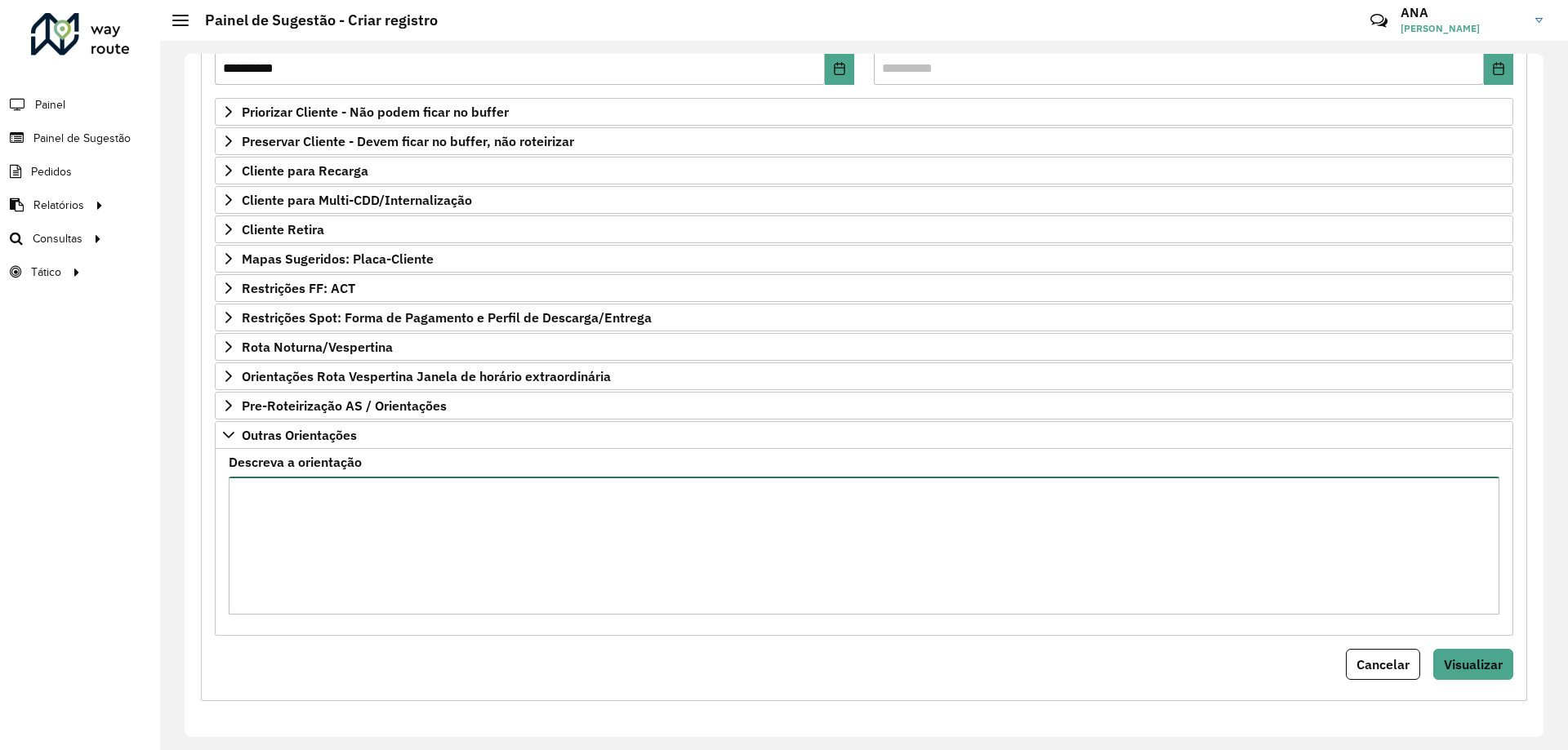
click at [349, 541] on textarea "Descreva a orientação" at bounding box center [864, 545] width 1271 height 138
click at [314, 494] on textarea "Descreva a orientação" at bounding box center [864, 545] width 1271 height 138
paste textarea "**********"
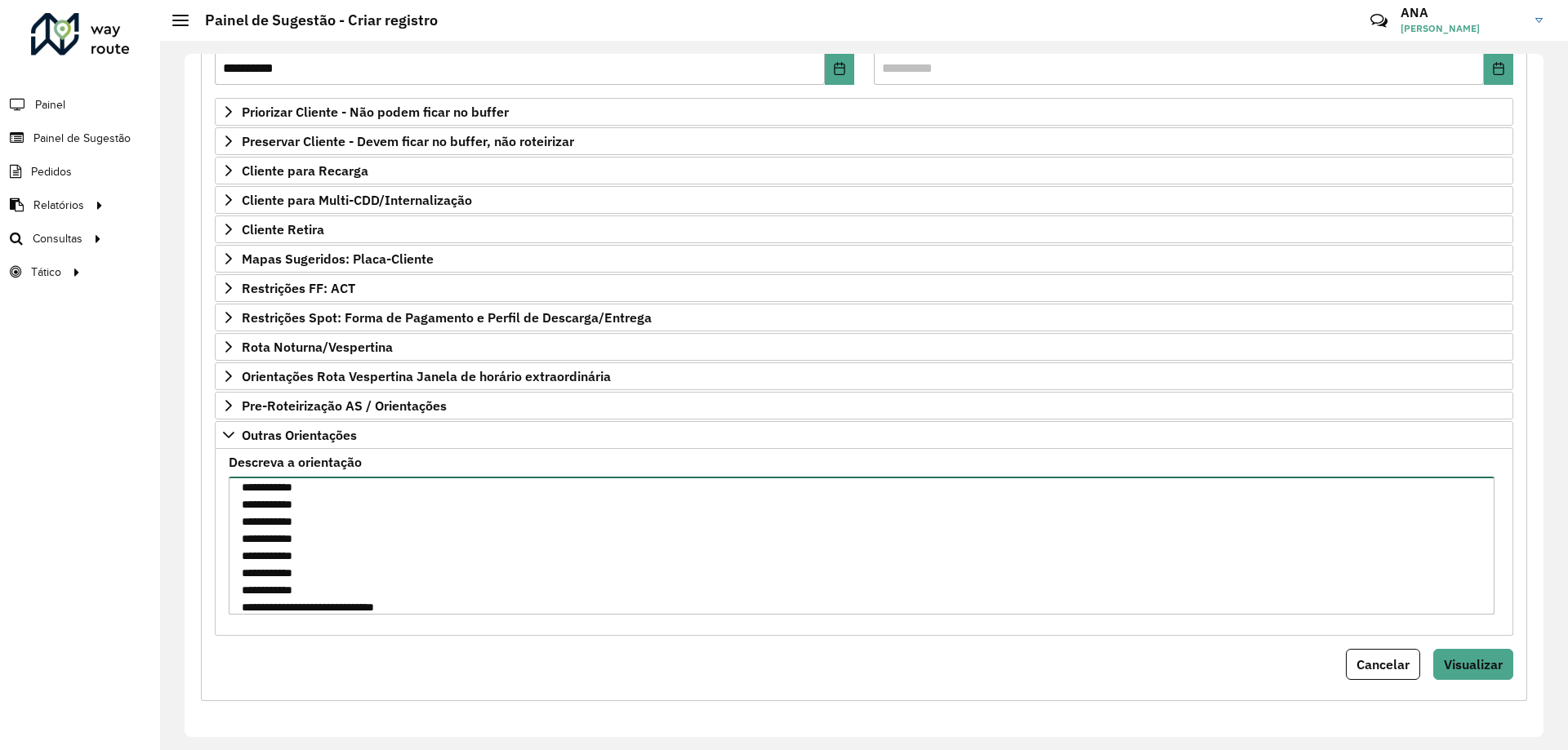
scroll to position [247, 0]
paste textarea "**********"
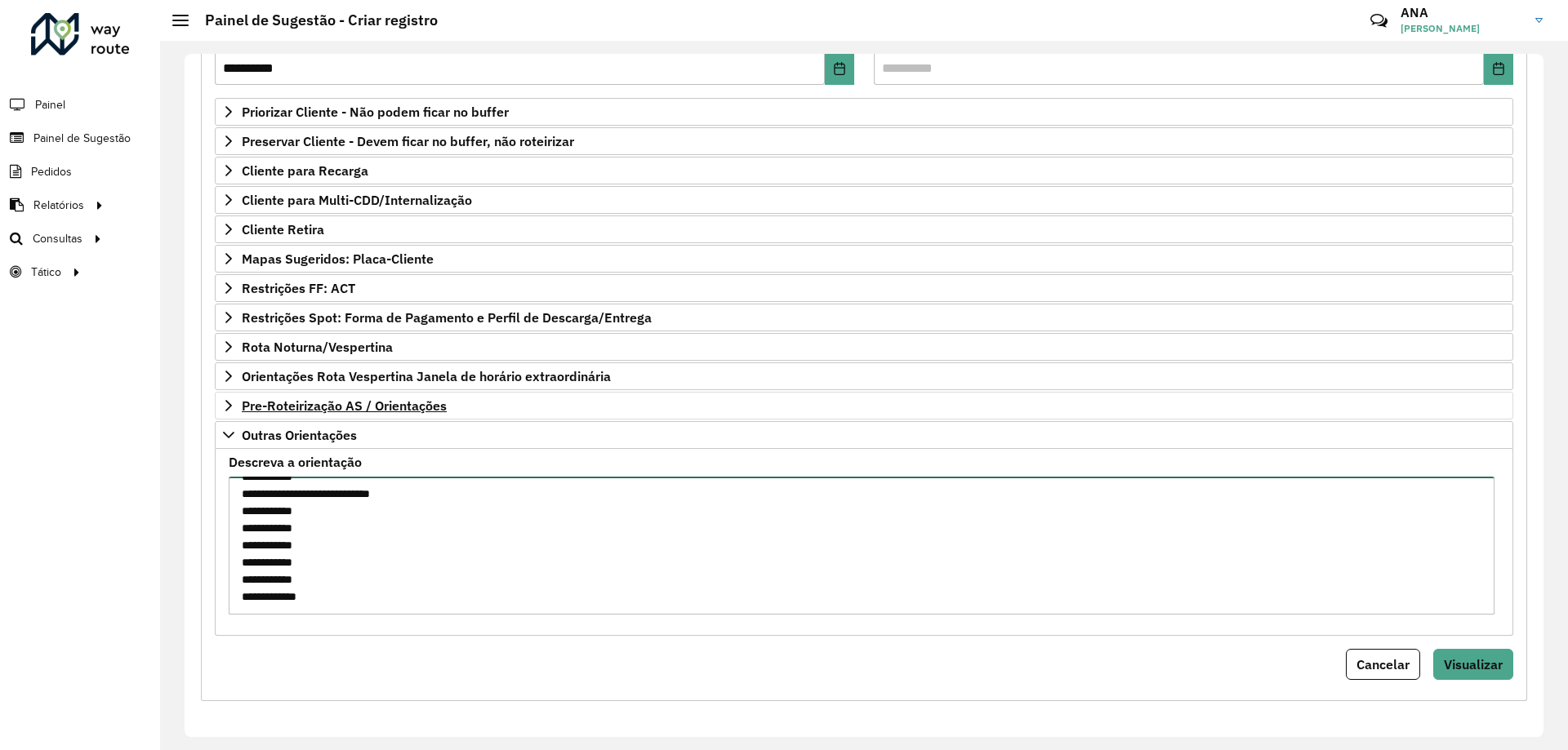
type textarea "**********"
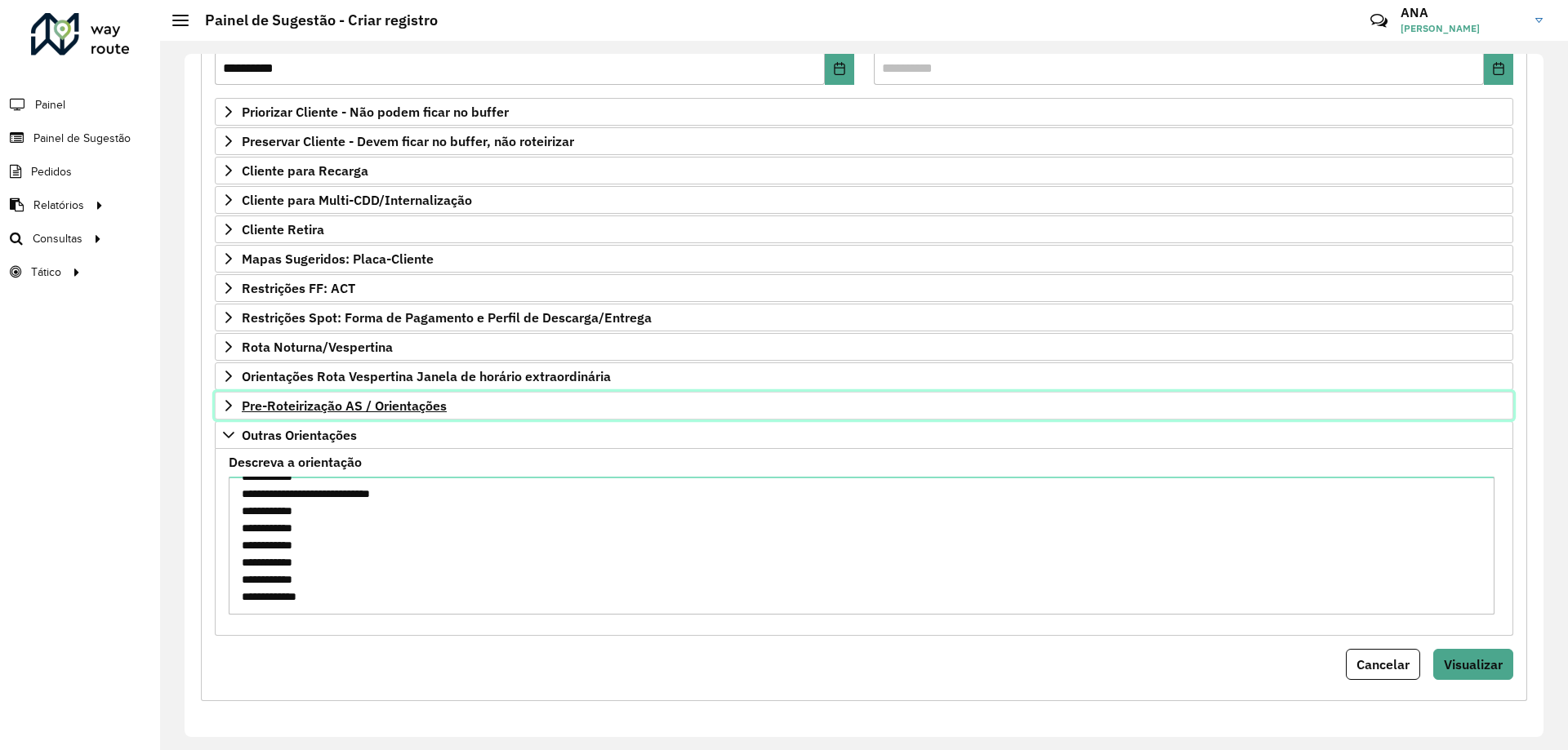
click at [303, 409] on span "Pre-Roteirização AS / Orientações" at bounding box center [344, 406] width 205 height 13
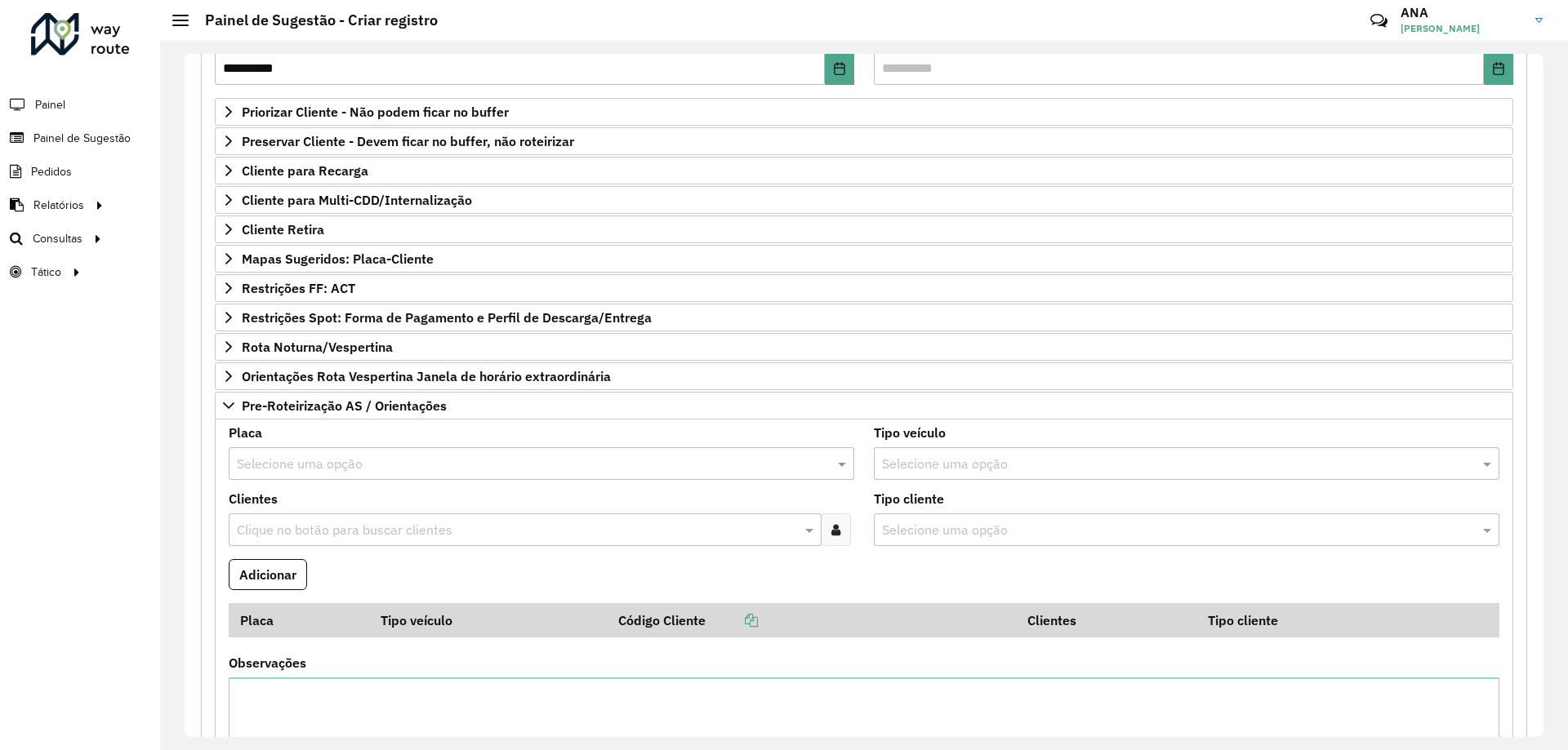
click at [328, 455] on input "text" at bounding box center [525, 464] width 576 height 19
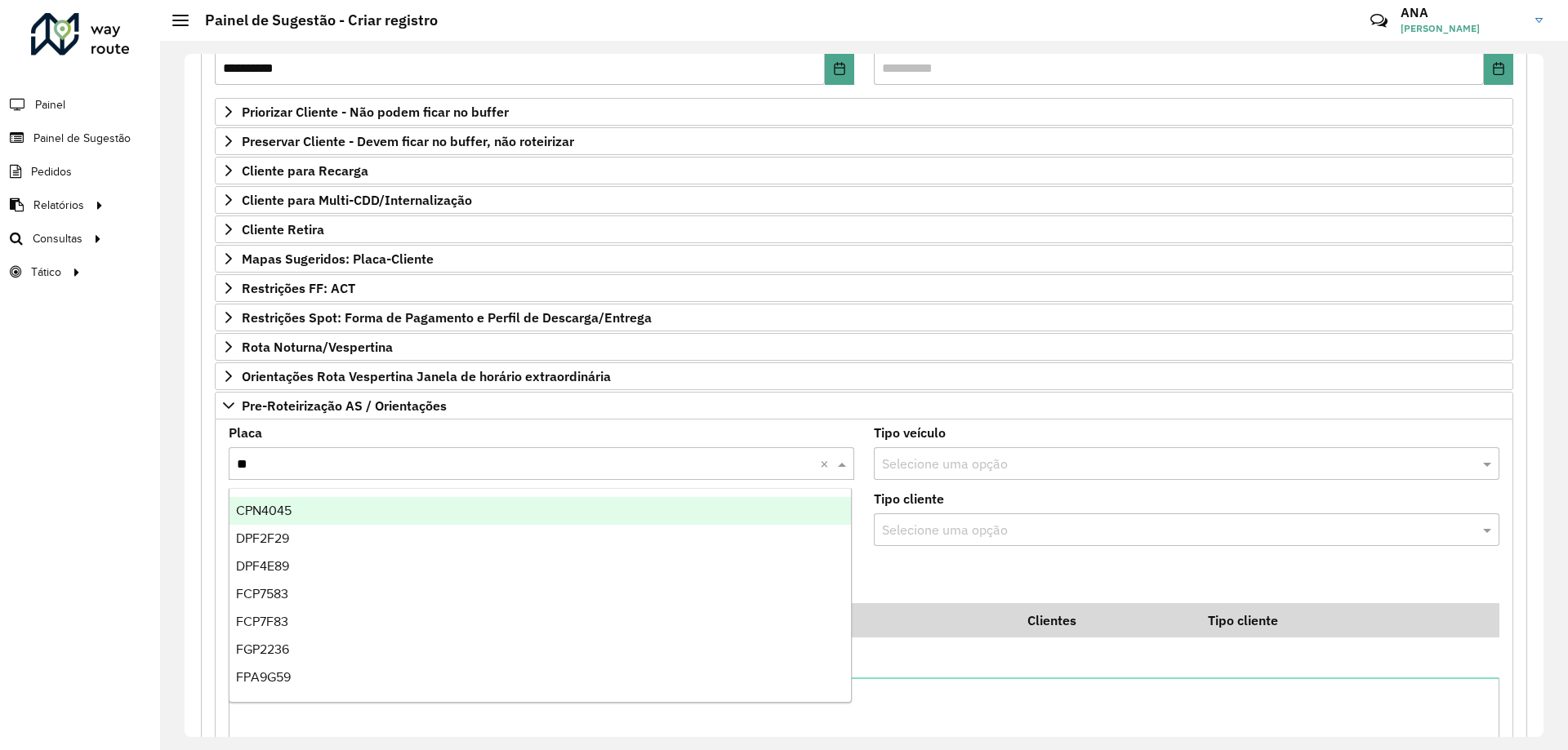
type input "***"
click at [325, 522] on div "PPV8025" at bounding box center [540, 511] width 621 height 27
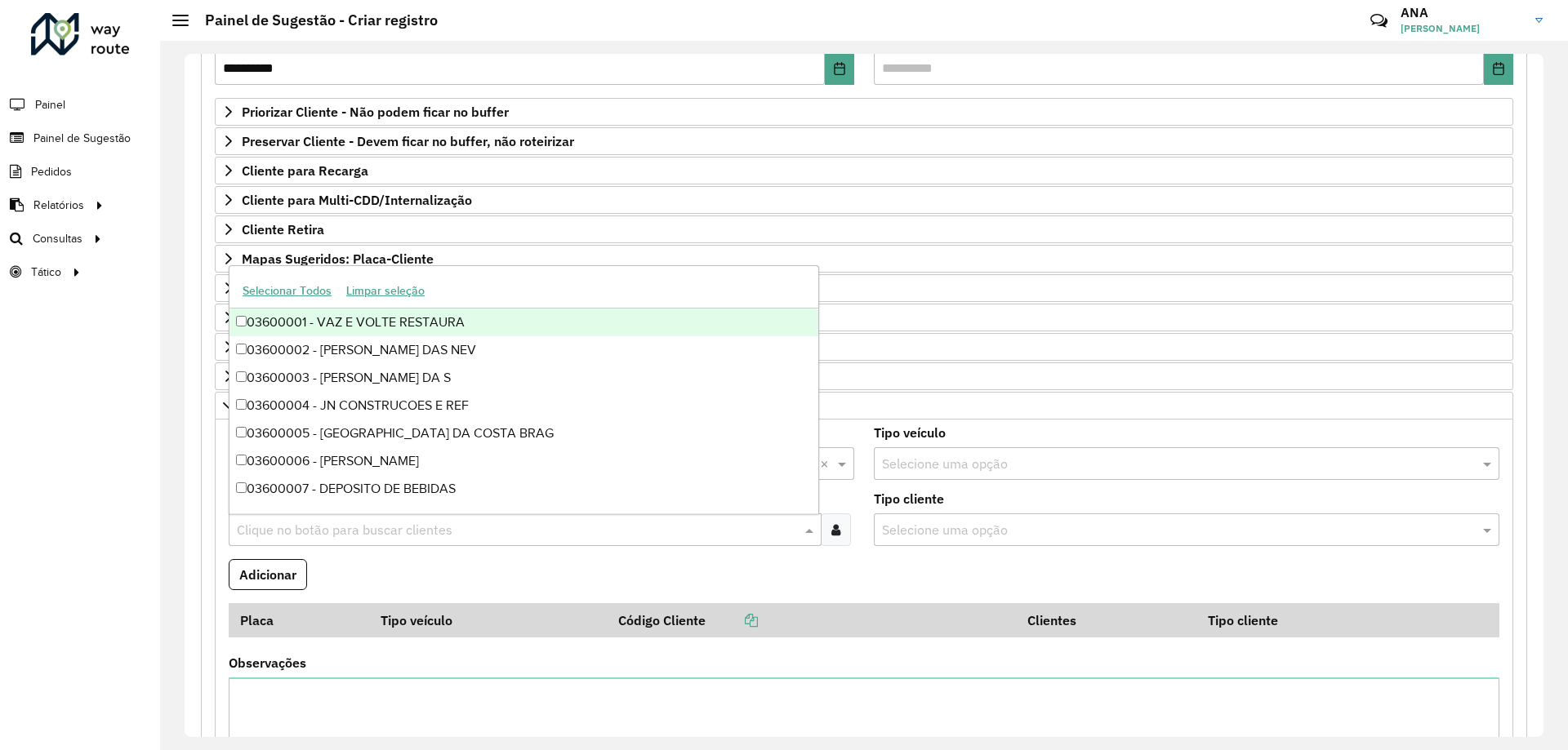
click at [294, 537] on input "text" at bounding box center [516, 530] width 568 height 19
paste input "*****"
type input "*****"
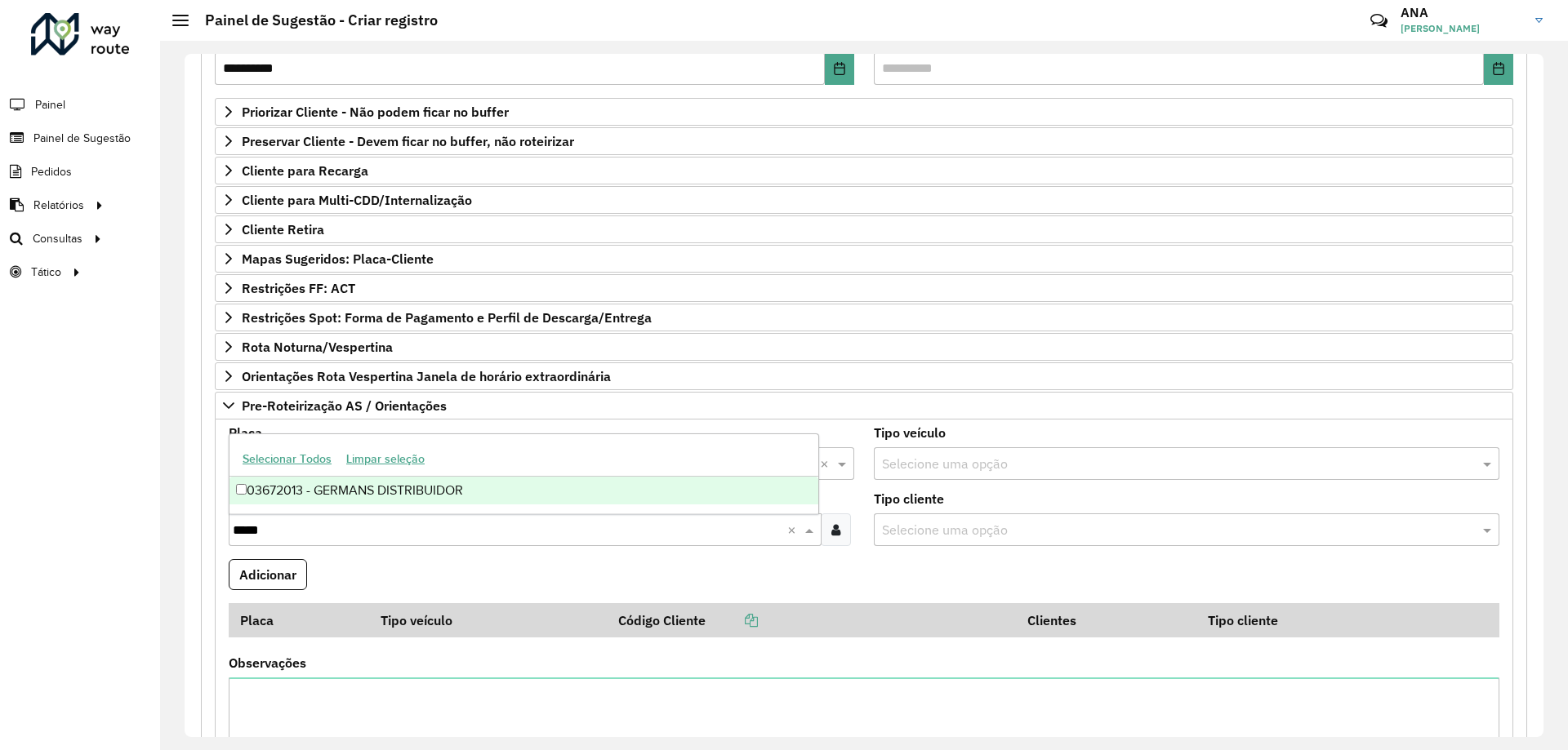
click at [317, 480] on div "03672013 - GERMANS DISTRIBUIDOR" at bounding box center [524, 490] width 589 height 27
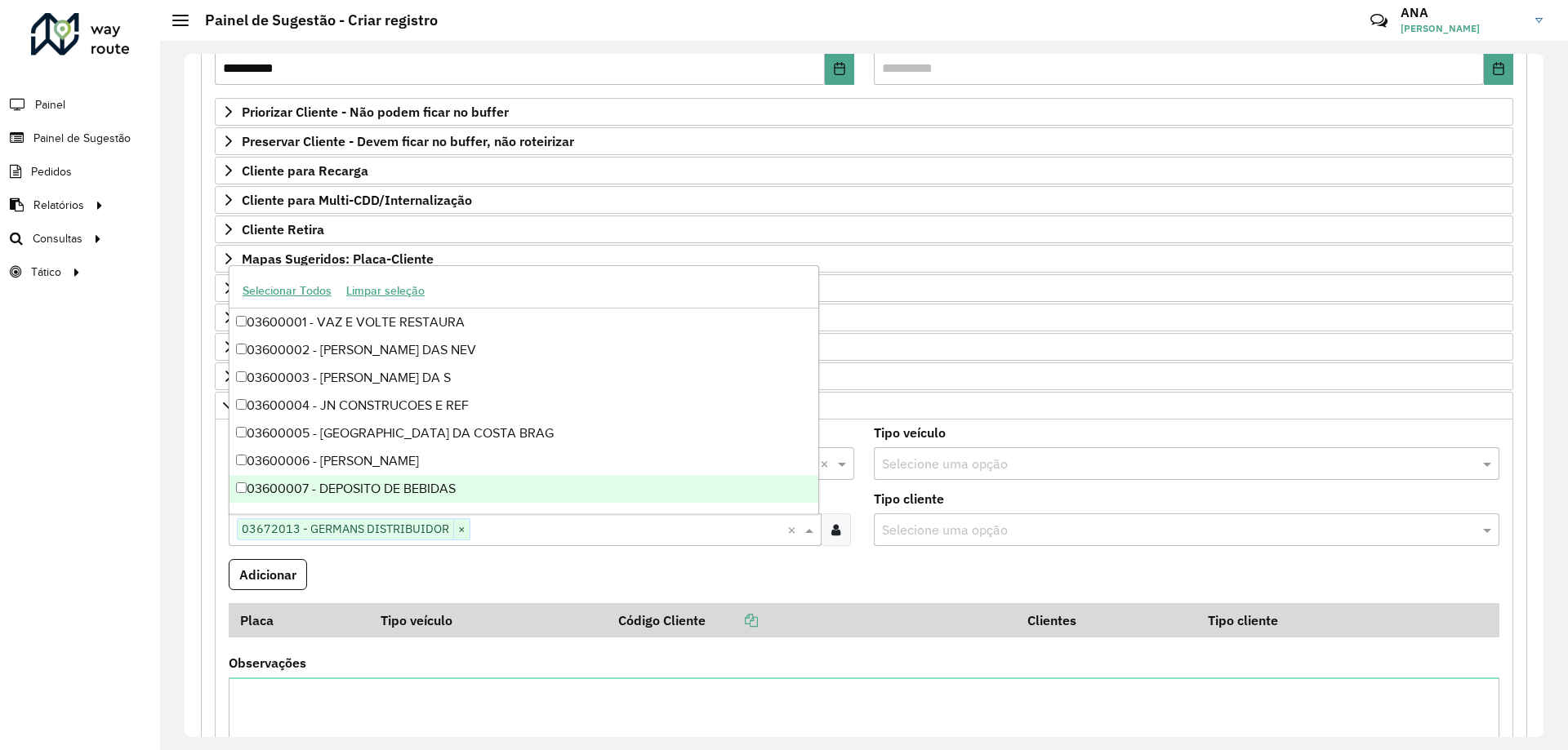
paste input "*****"
type input "*****"
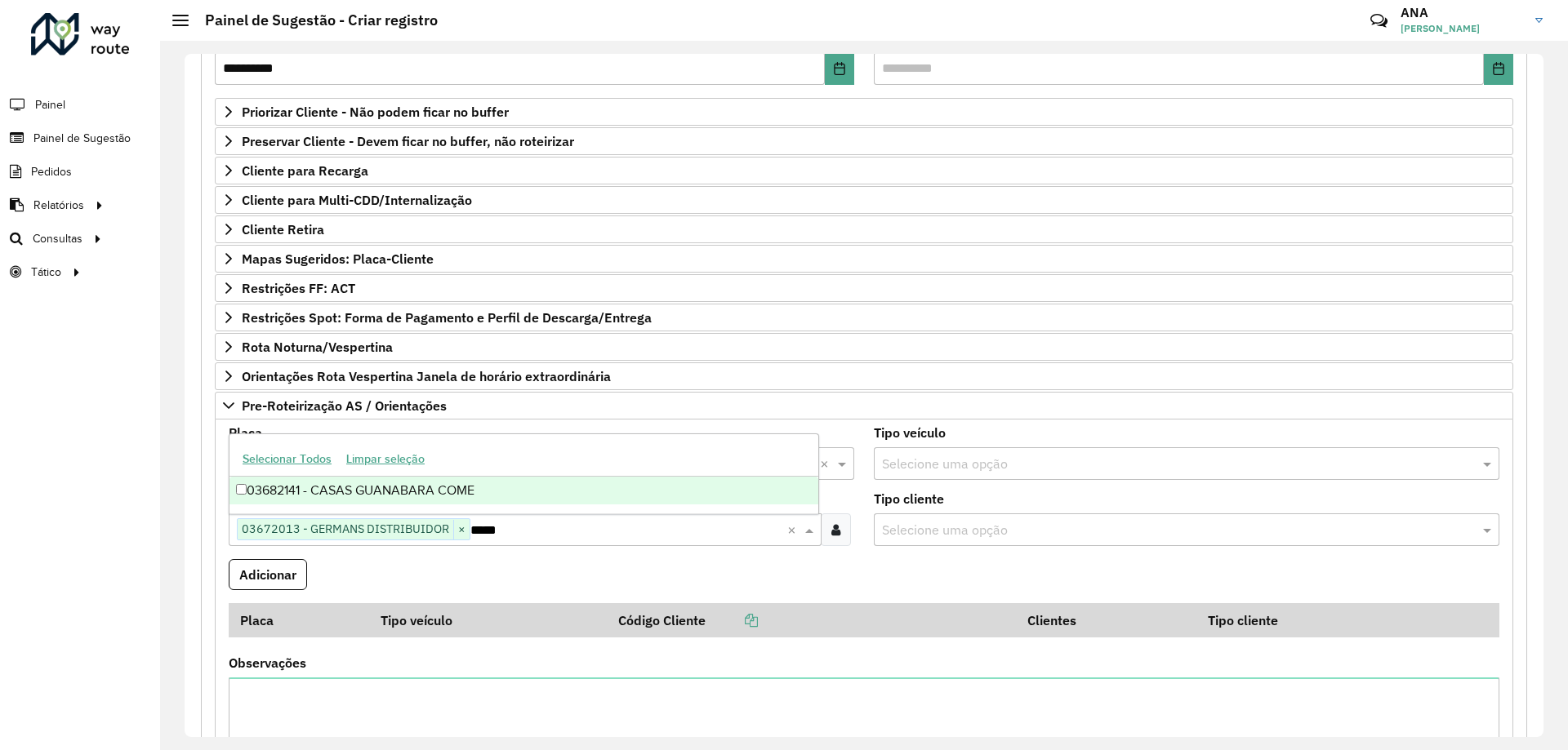
click at [484, 484] on div "03682141 - CASAS GUANABARA COME" at bounding box center [524, 490] width 589 height 27
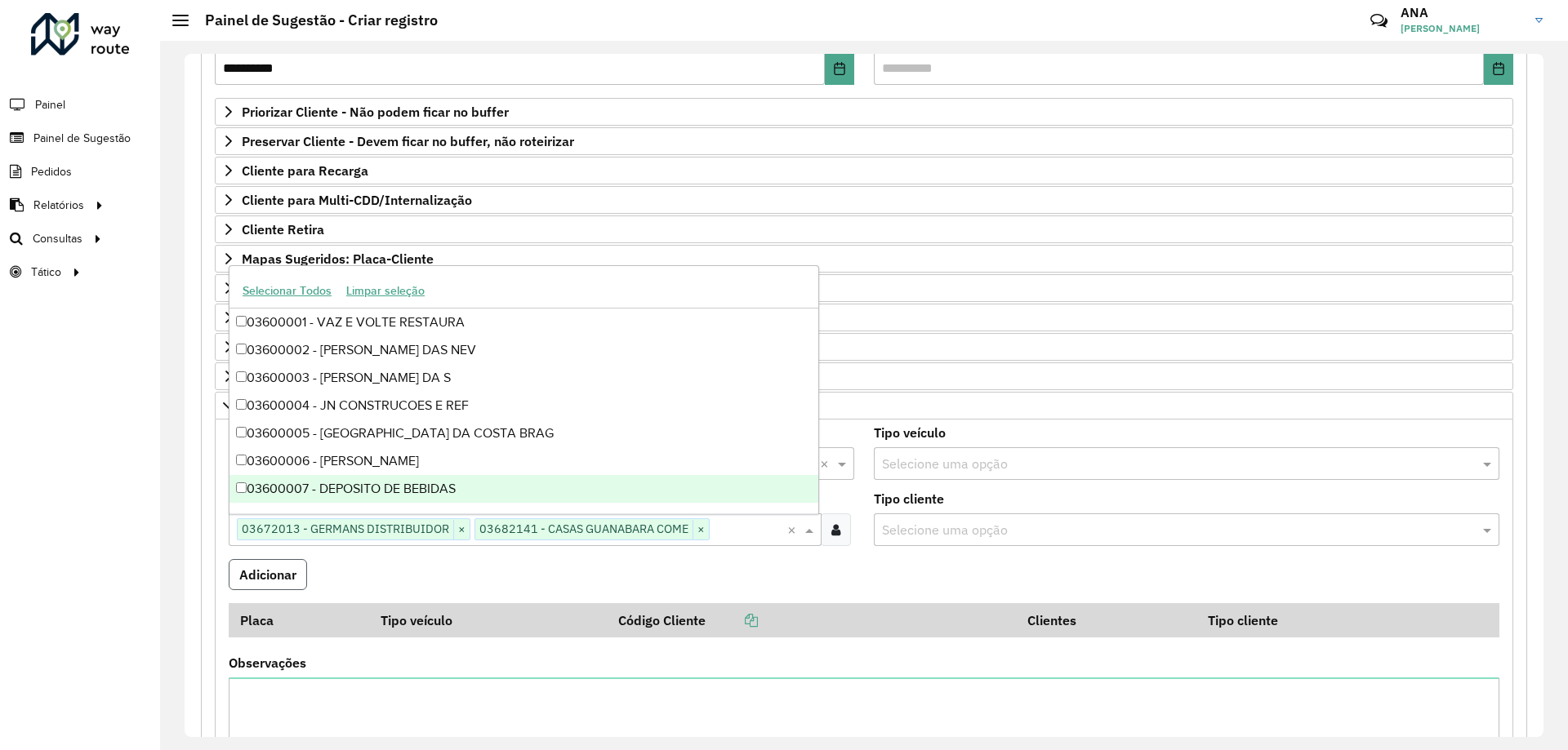
click at [285, 574] on button "Adicionar" at bounding box center [268, 575] width 79 height 31
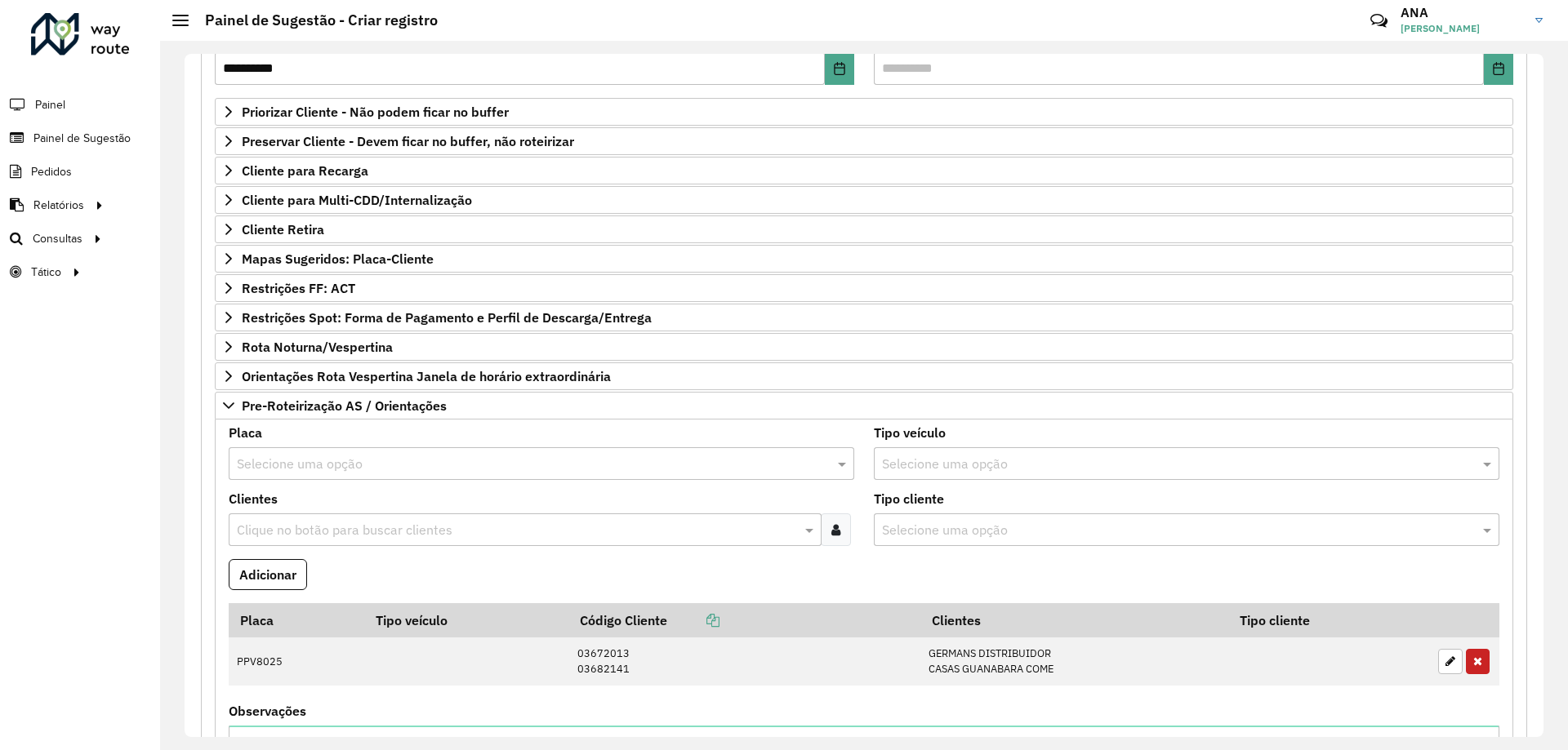
click at [308, 459] on input "text" at bounding box center [525, 464] width 576 height 19
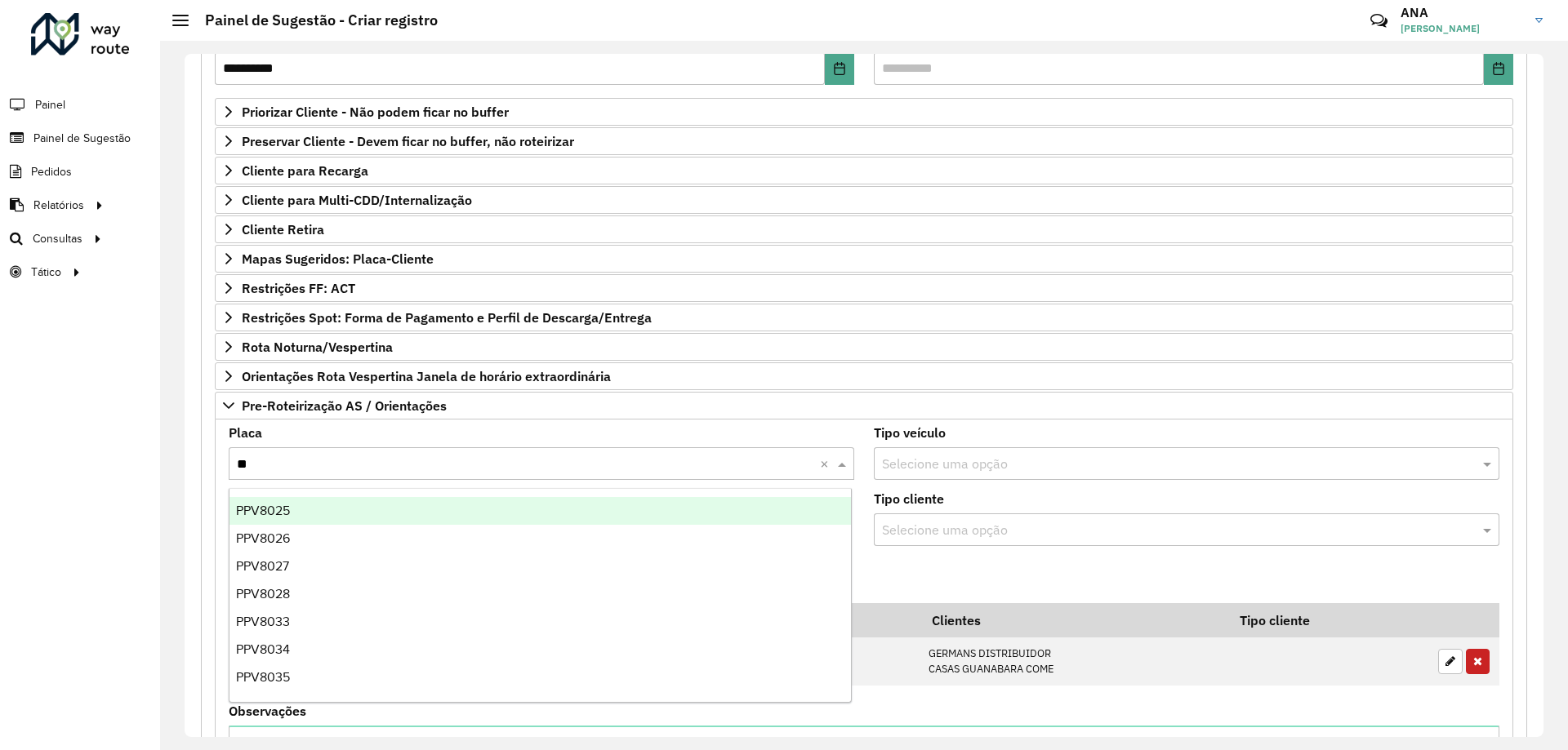
type input "***"
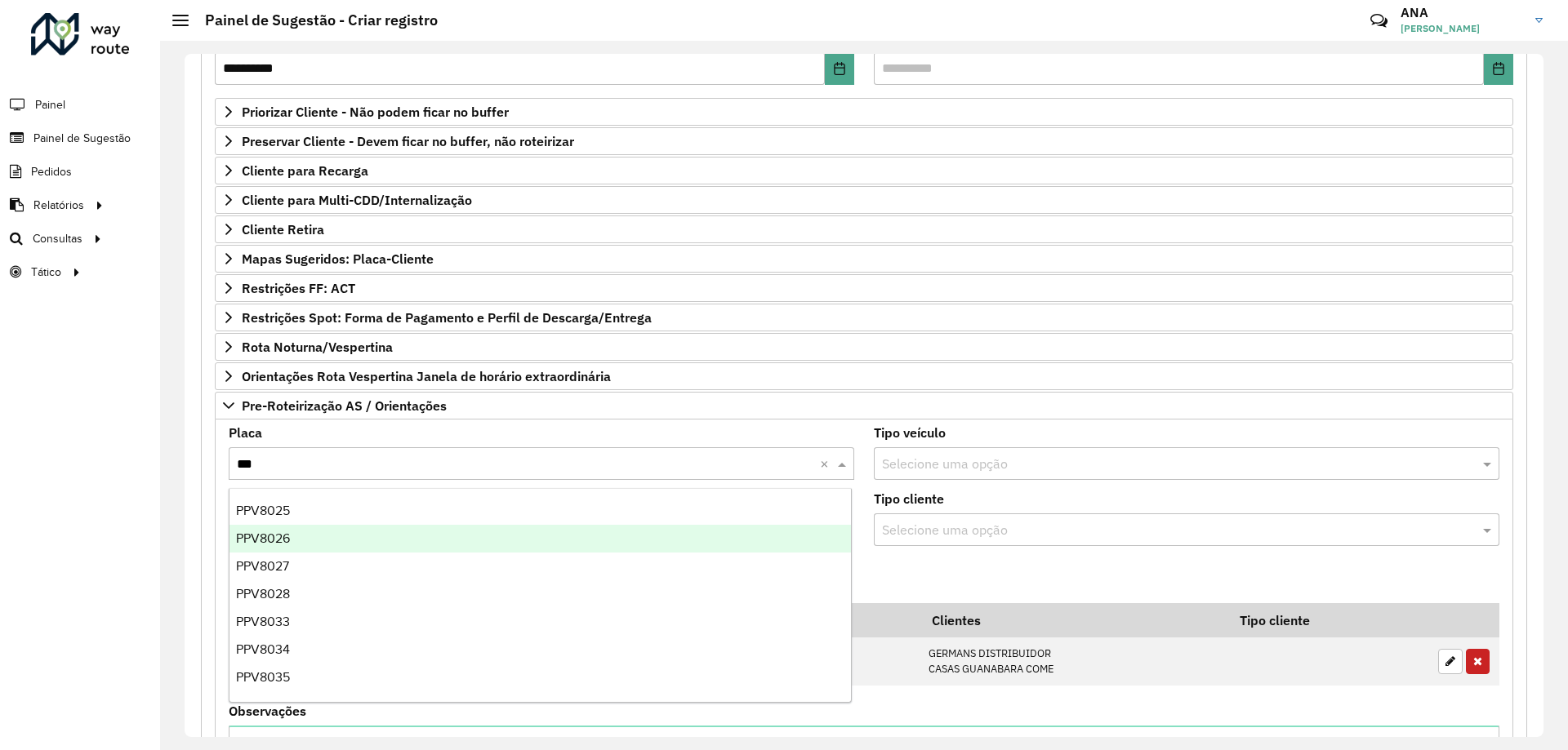
click at [271, 535] on span "PPV8026" at bounding box center [263, 538] width 54 height 14
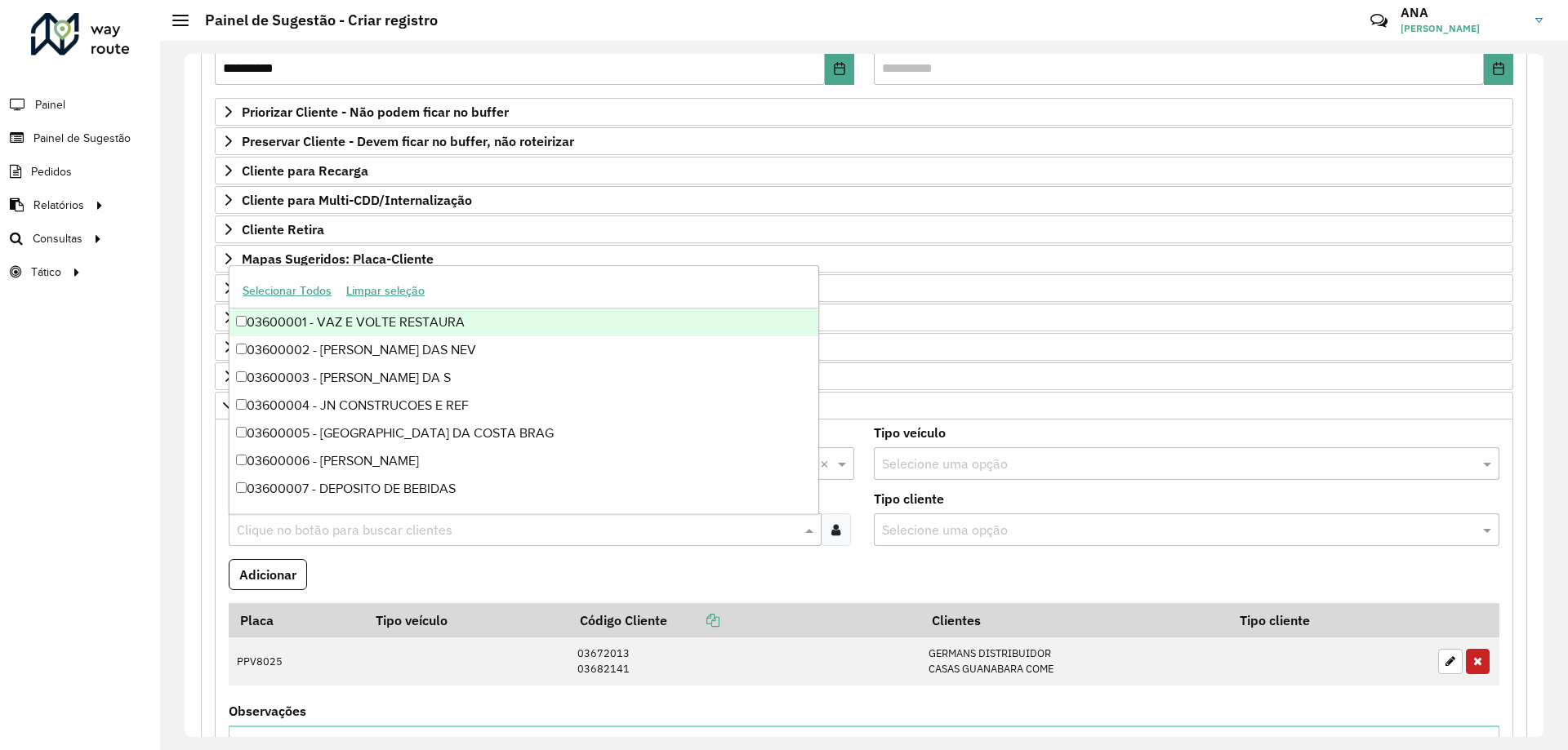
click at [285, 530] on input "text" at bounding box center [516, 530] width 568 height 19
paste input "*****"
type input "*****"
click at [310, 326] on div "03636851 - Mini preco CD" at bounding box center [524, 322] width 589 height 27
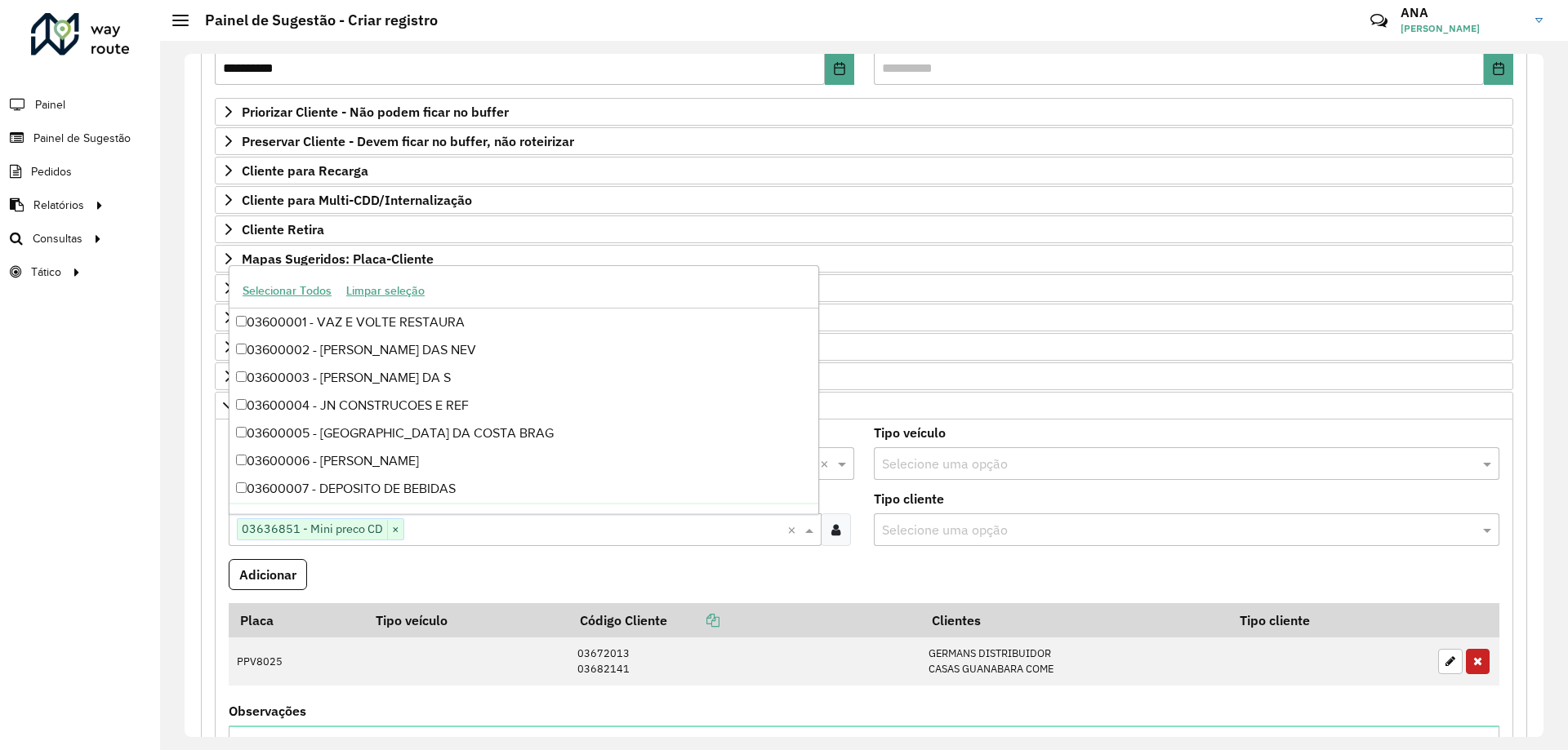
paste input "*****"
type input "*****"
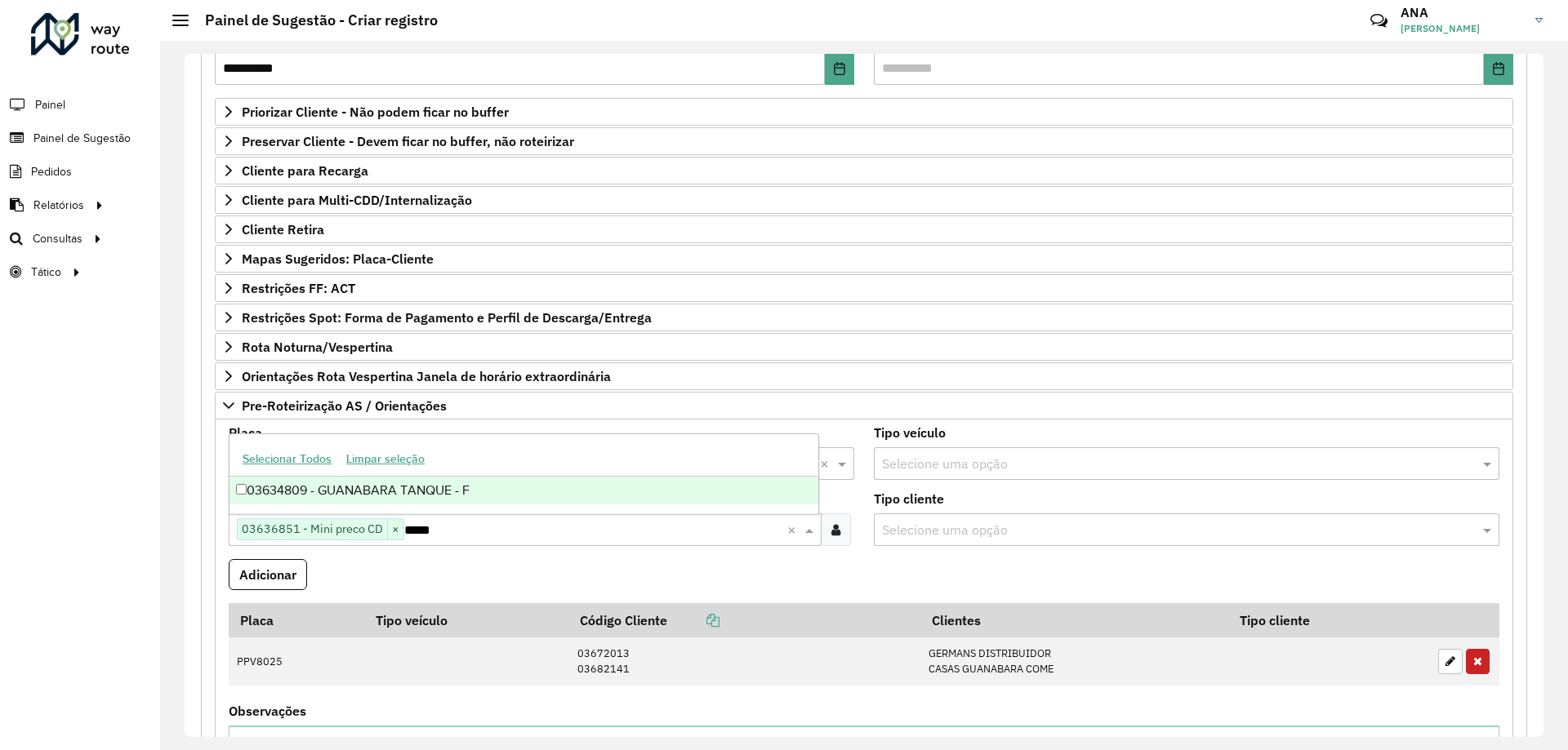
click at [437, 491] on div "03634809 - GUANABARA TANQUE - F" at bounding box center [524, 490] width 589 height 27
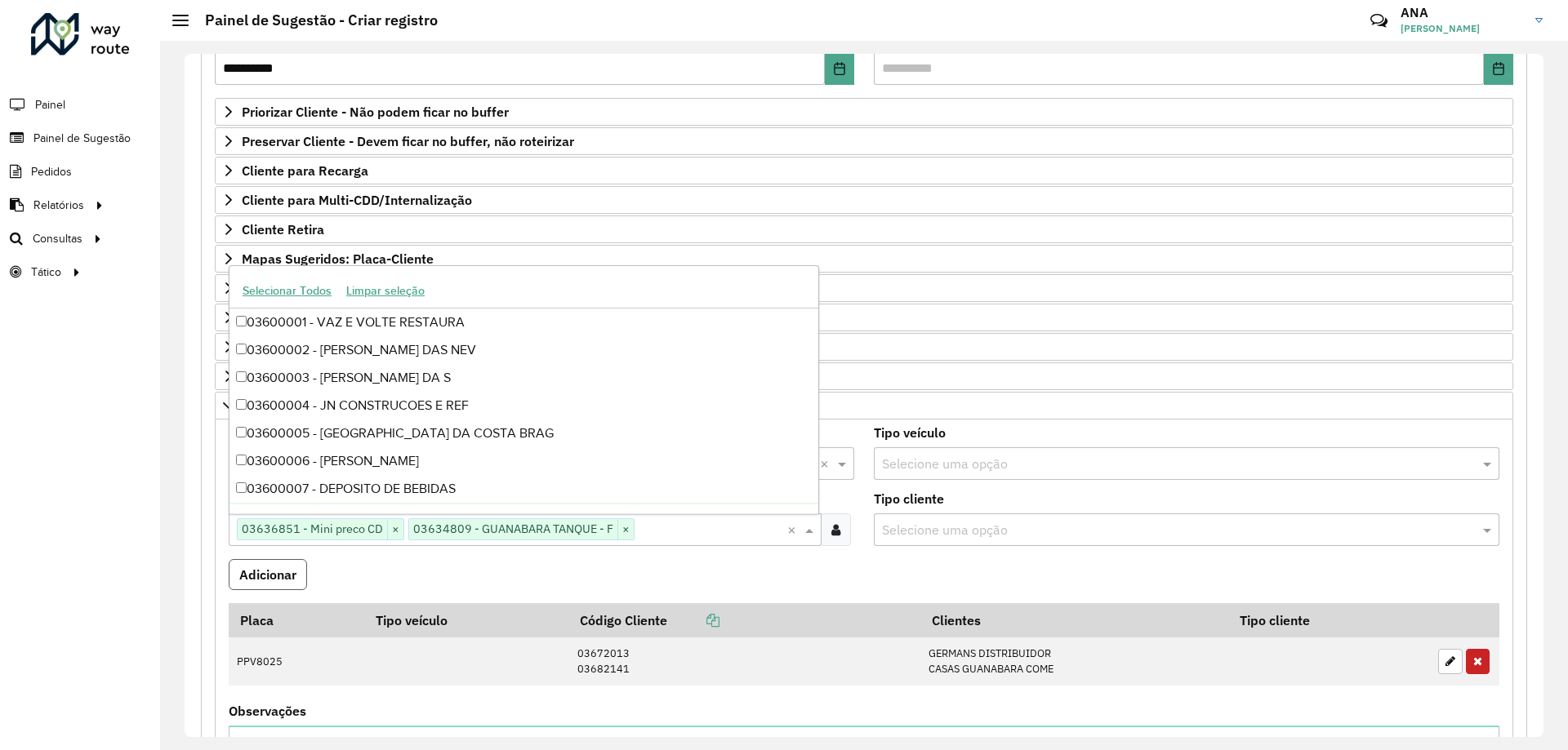
click at [287, 579] on button "Adicionar" at bounding box center [268, 575] width 79 height 31
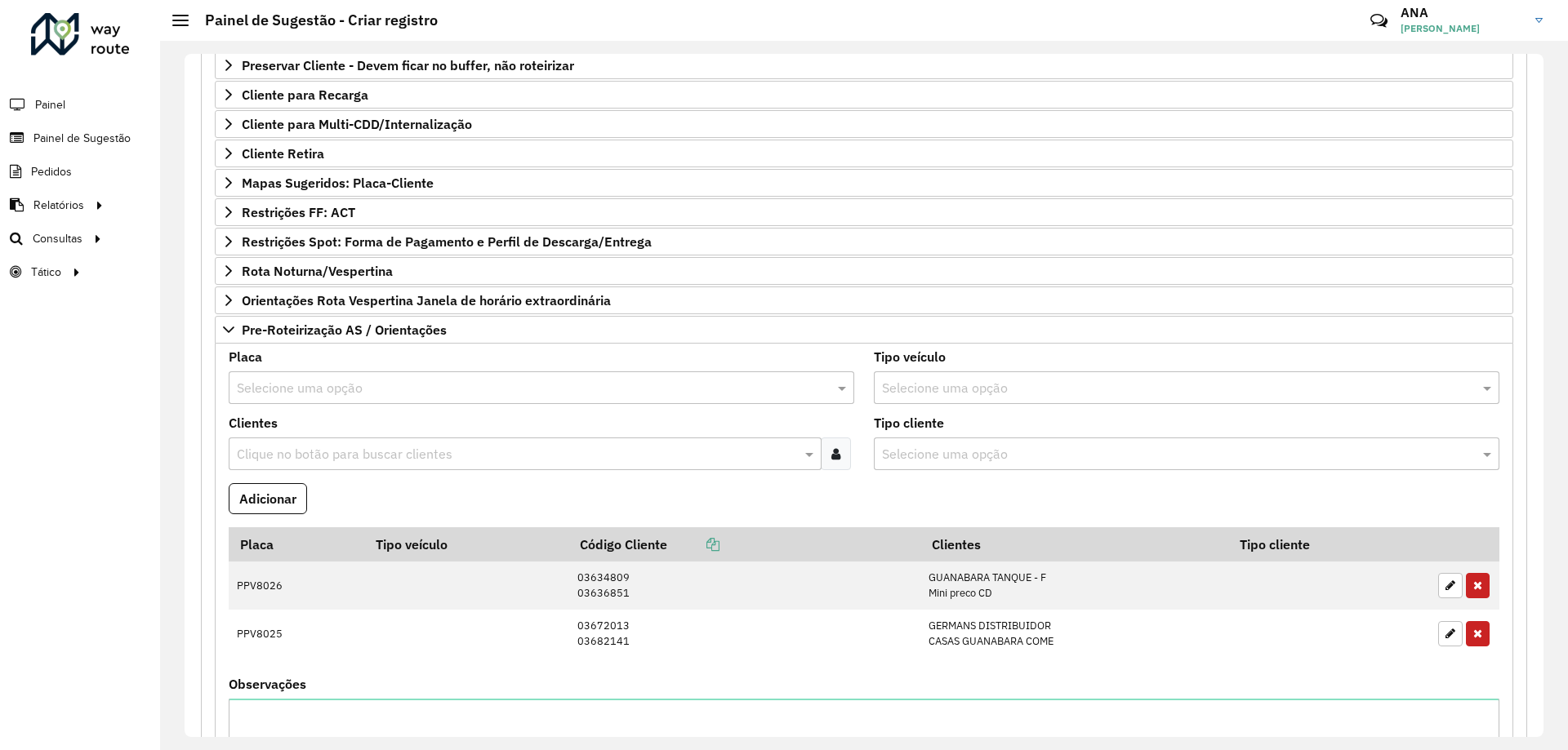
scroll to position [735, 0]
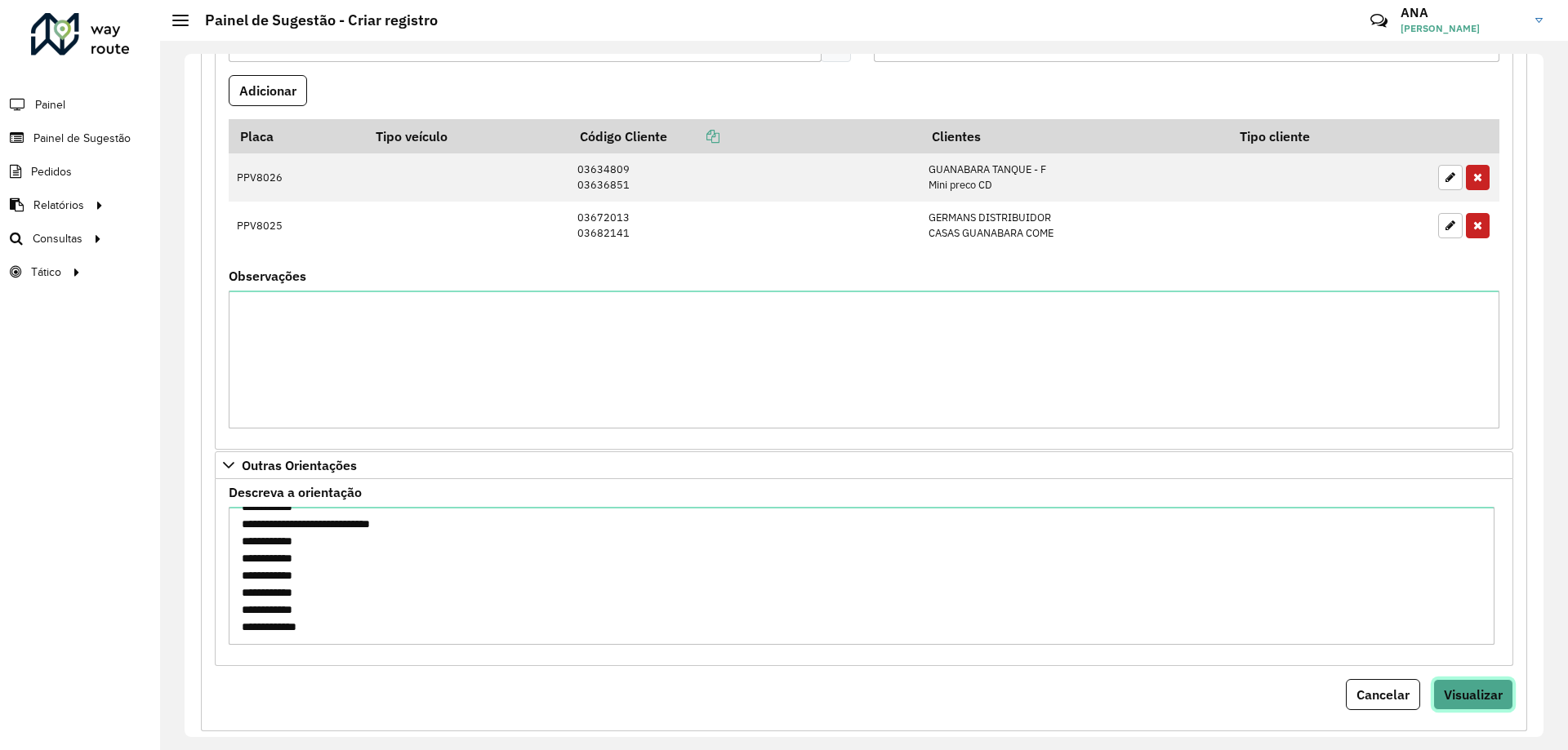
click at [1491, 690] on span "Visualizar" at bounding box center [1473, 695] width 59 height 16
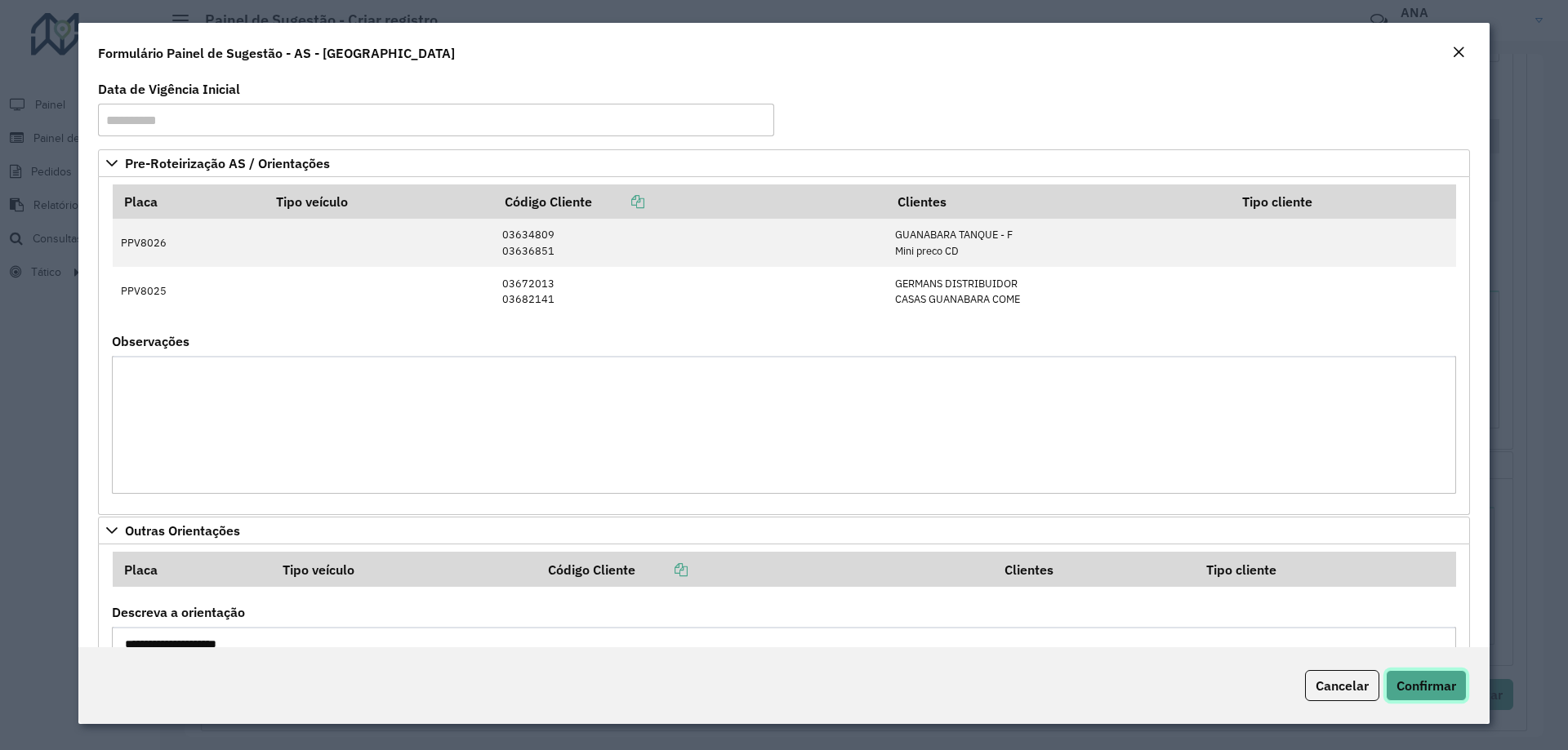
click at [1405, 675] on button "Confirmar" at bounding box center [1426, 686] width 81 height 31
